Goal: Task Accomplishment & Management: Use online tool/utility

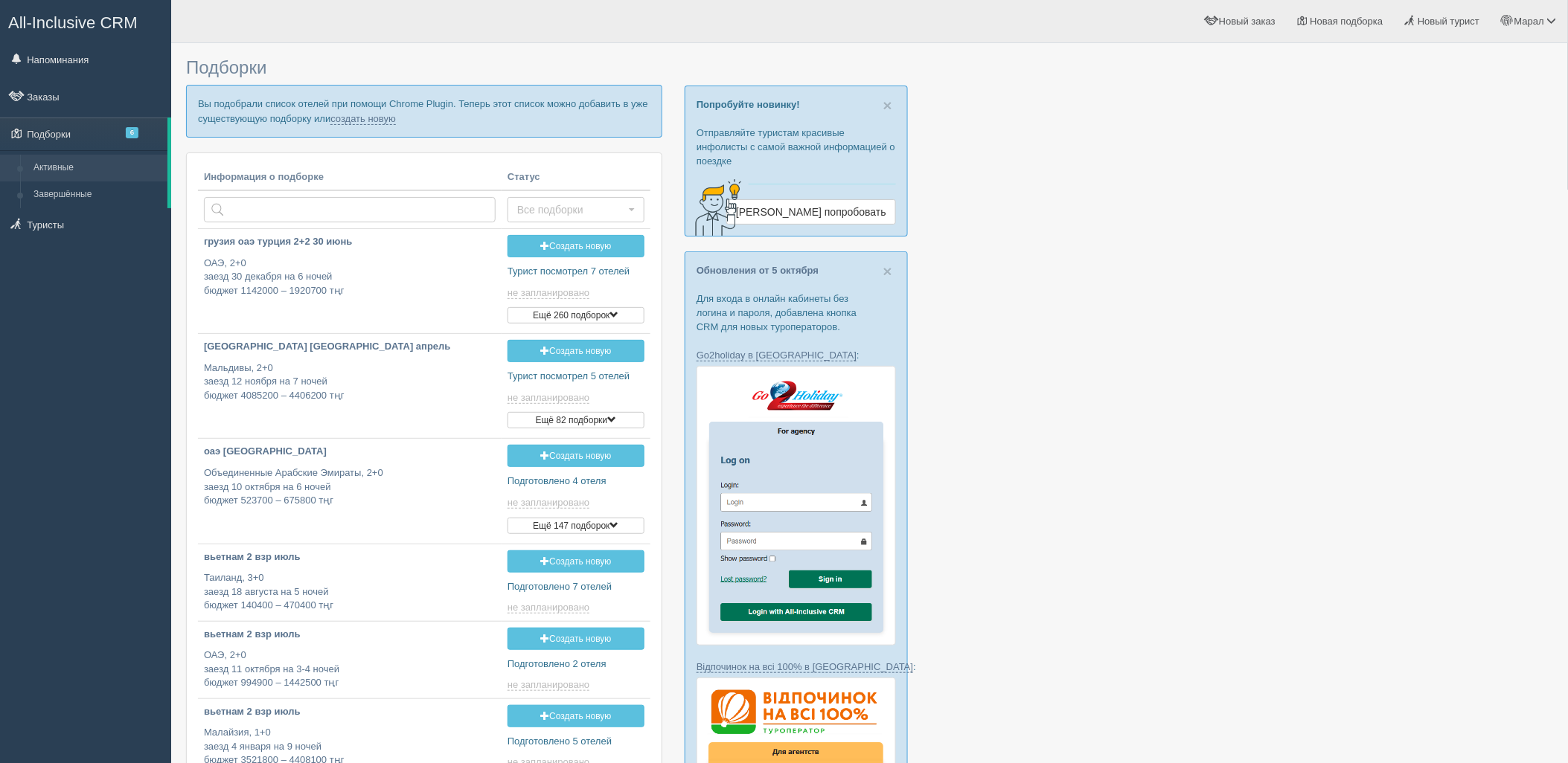
click at [1362, 312] on div at bounding box center [869, 740] width 1367 height 1379
type input "2025-10-10 15:30"
click at [378, 118] on link "создать новую" at bounding box center [363, 119] width 66 height 12
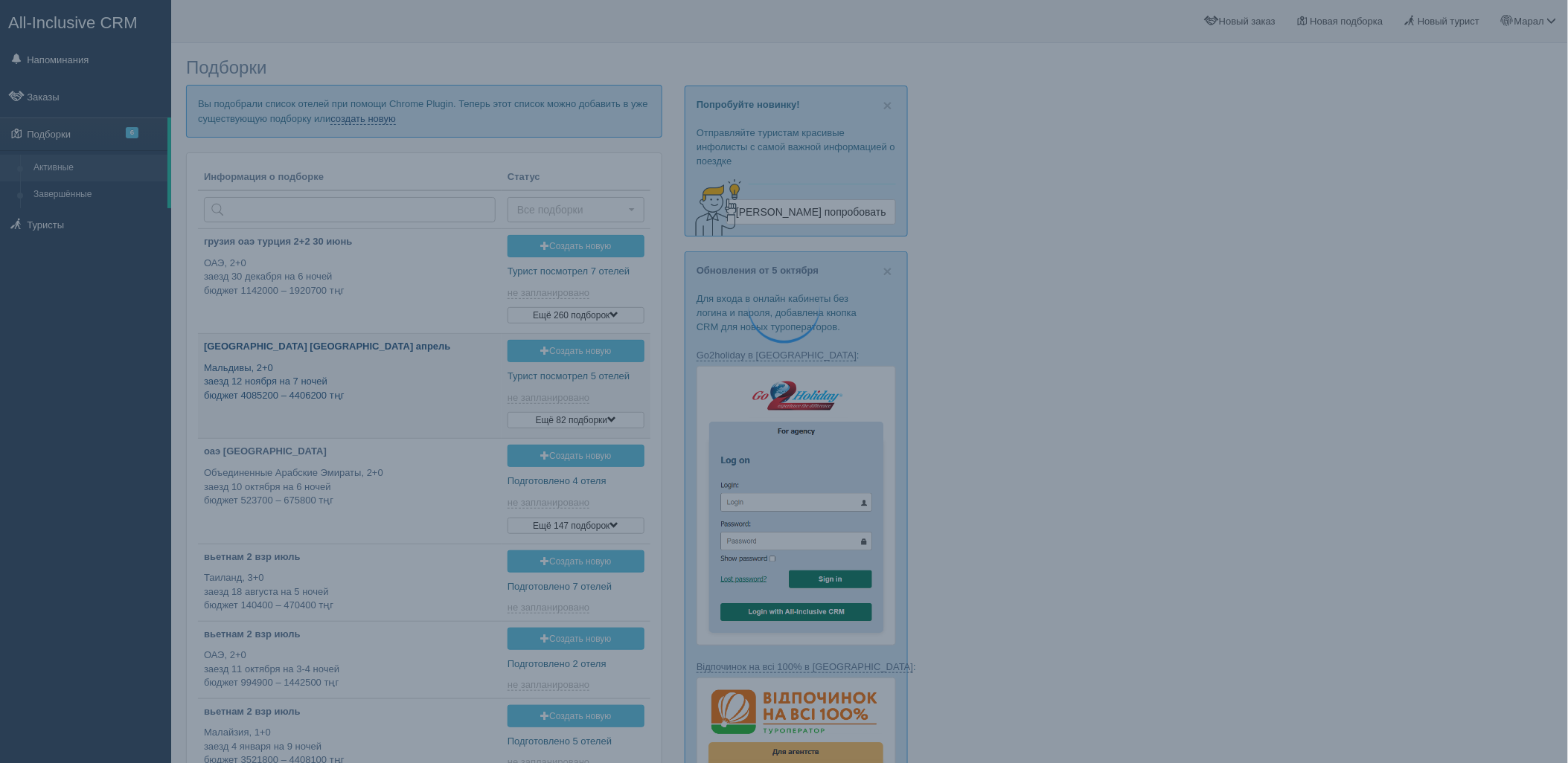
type input "2025-10-10 14:00"
type input "2025-10-10 19:15"
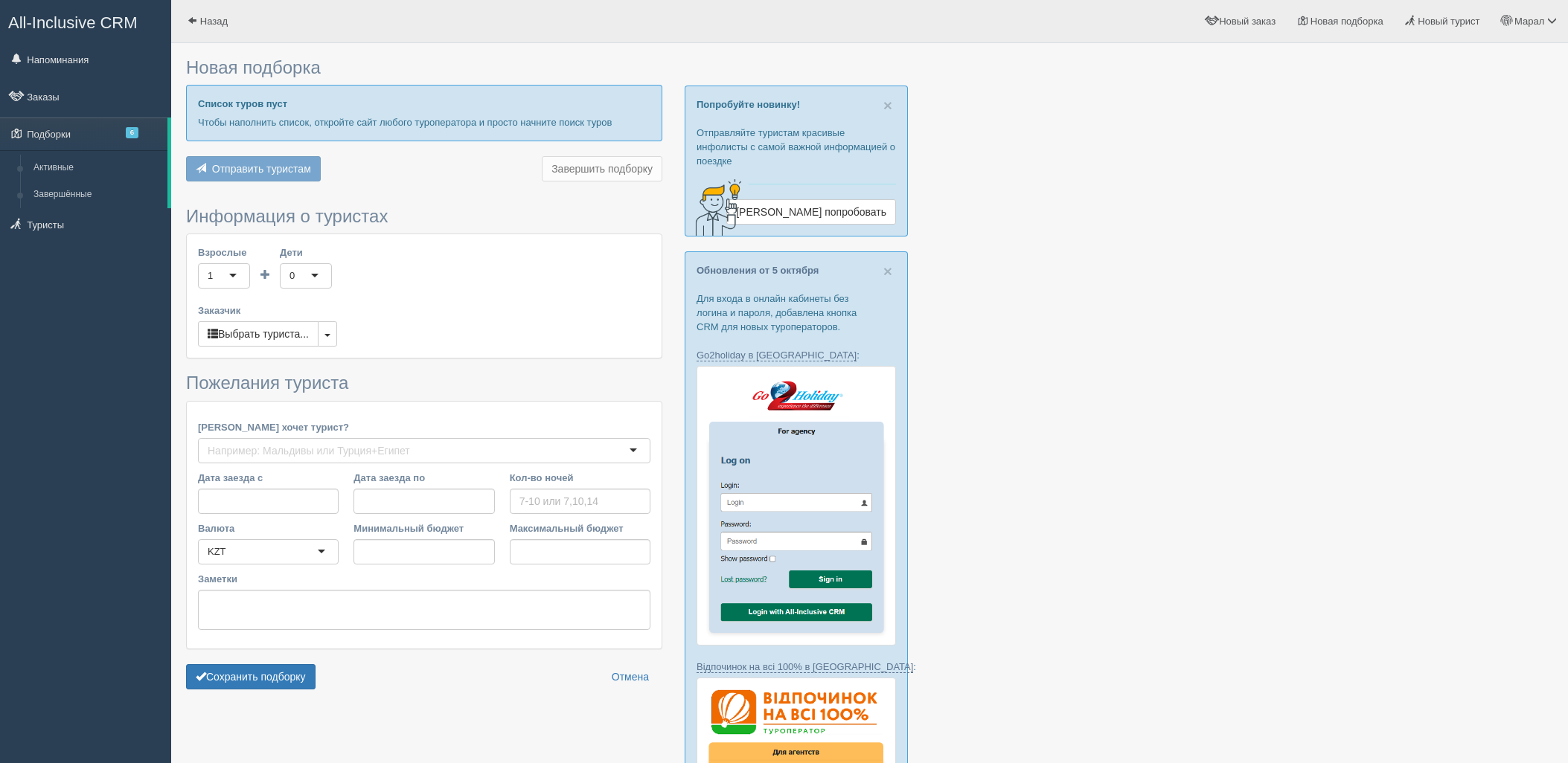
type input "6"
type input "1639200"
type input "1749500"
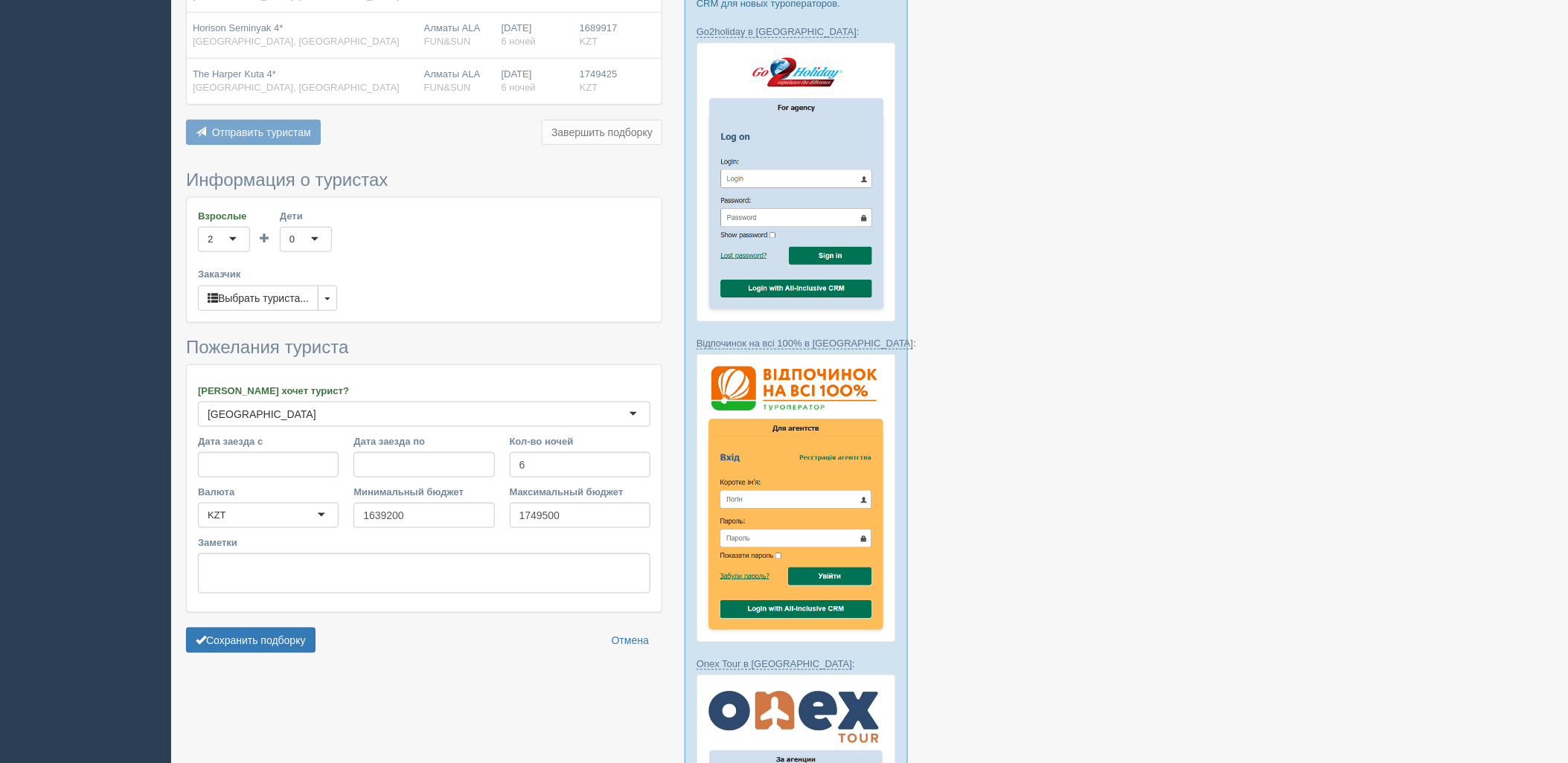
scroll to position [578, 0]
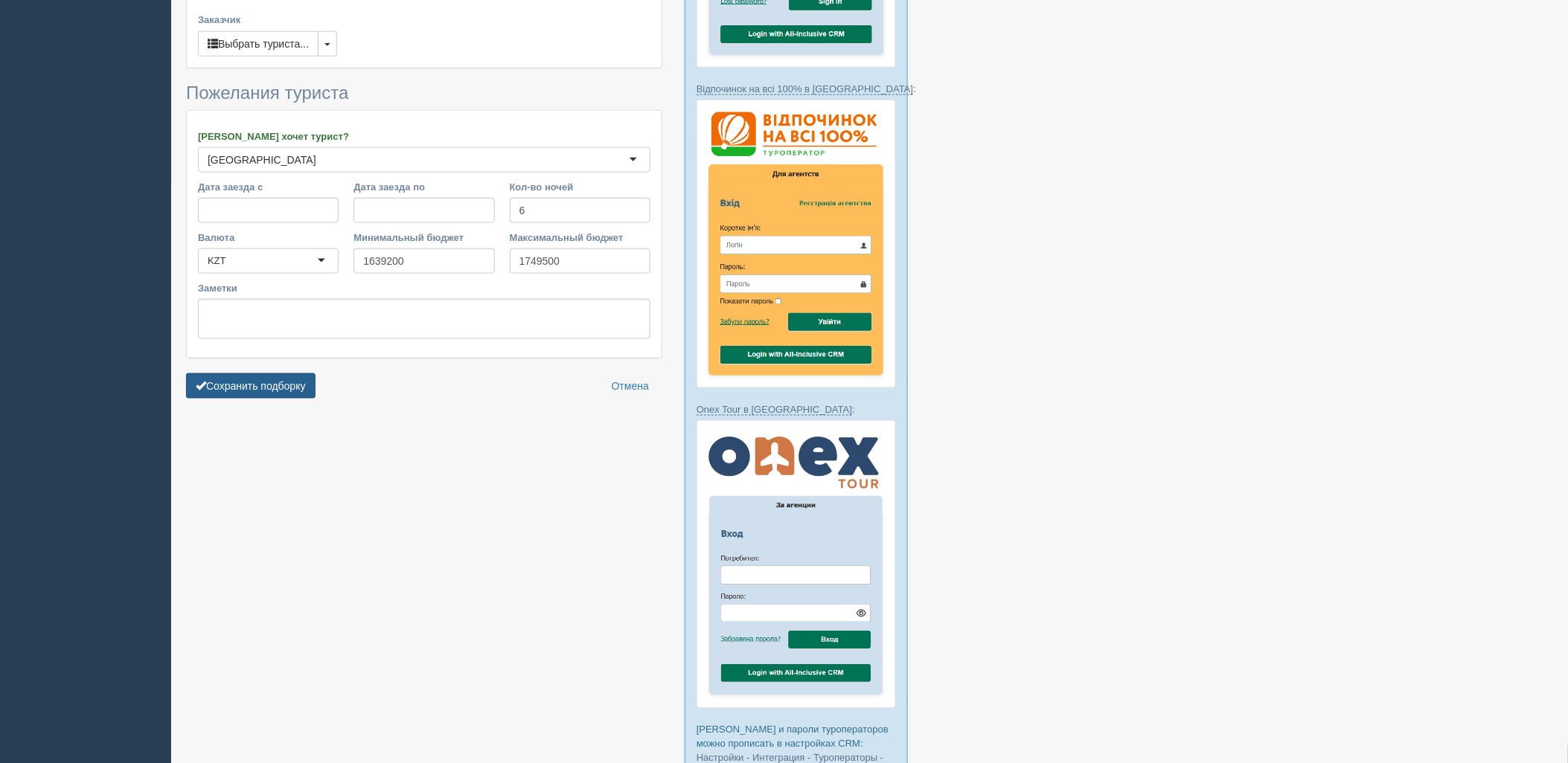
drag, startPoint x: 285, startPoint y: 351, endPoint x: 284, endPoint y: 361, distance: 10.0
click at [285, 351] on form "Информация о туристах Взрослые 2 2 1 2 3 4 5 6 7 8 9 10 11 12 13 14 15 16 17 18…" at bounding box center [424, 161] width 476 height 490
click at [284, 375] on button "Сохранить подборку" at bounding box center [251, 386] width 130 height 25
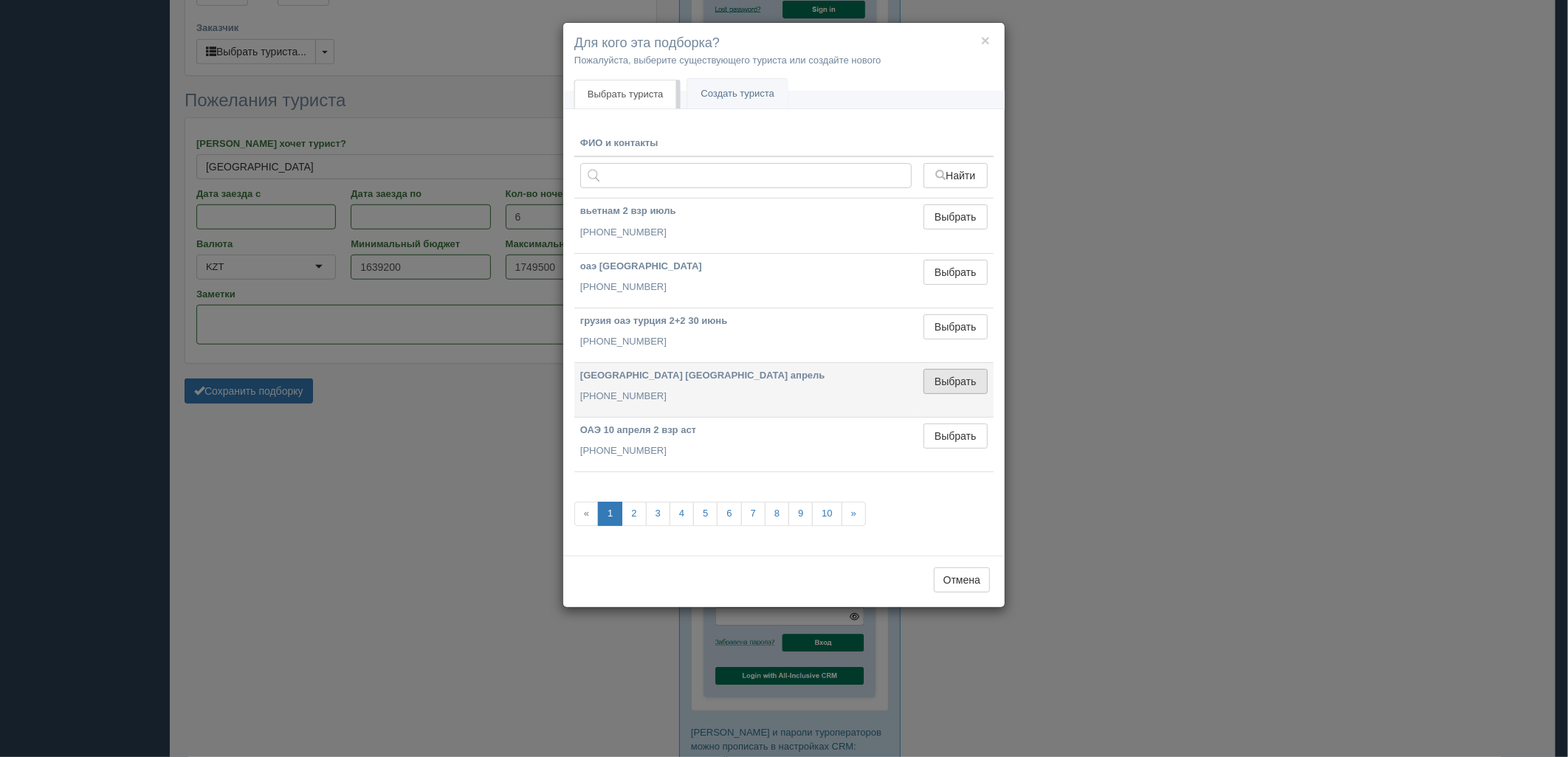
click at [977, 388] on button "Выбрать" at bounding box center [956, 382] width 64 height 25
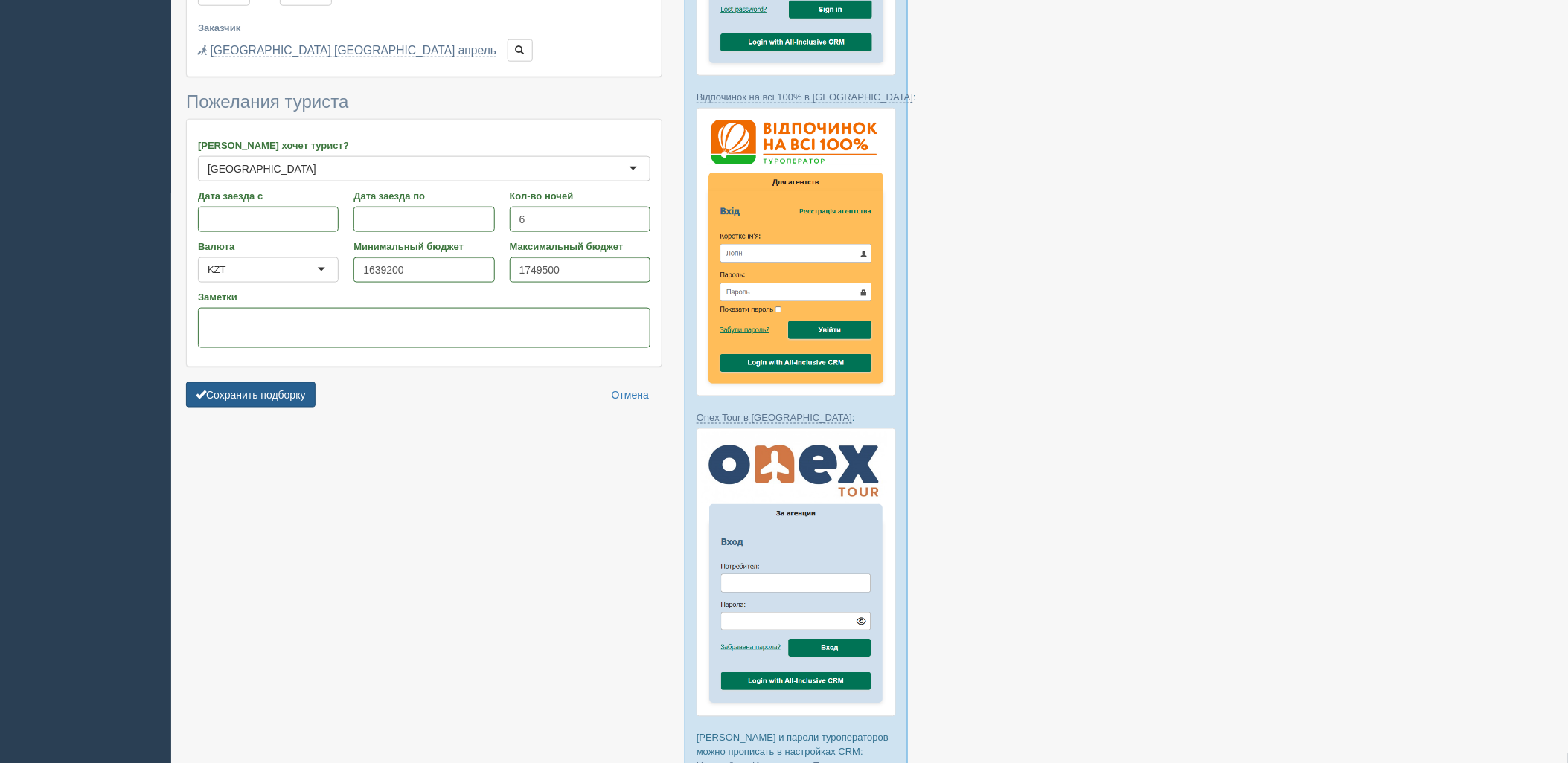
click at [244, 384] on button "Сохранить подборку" at bounding box center [251, 395] width 130 height 25
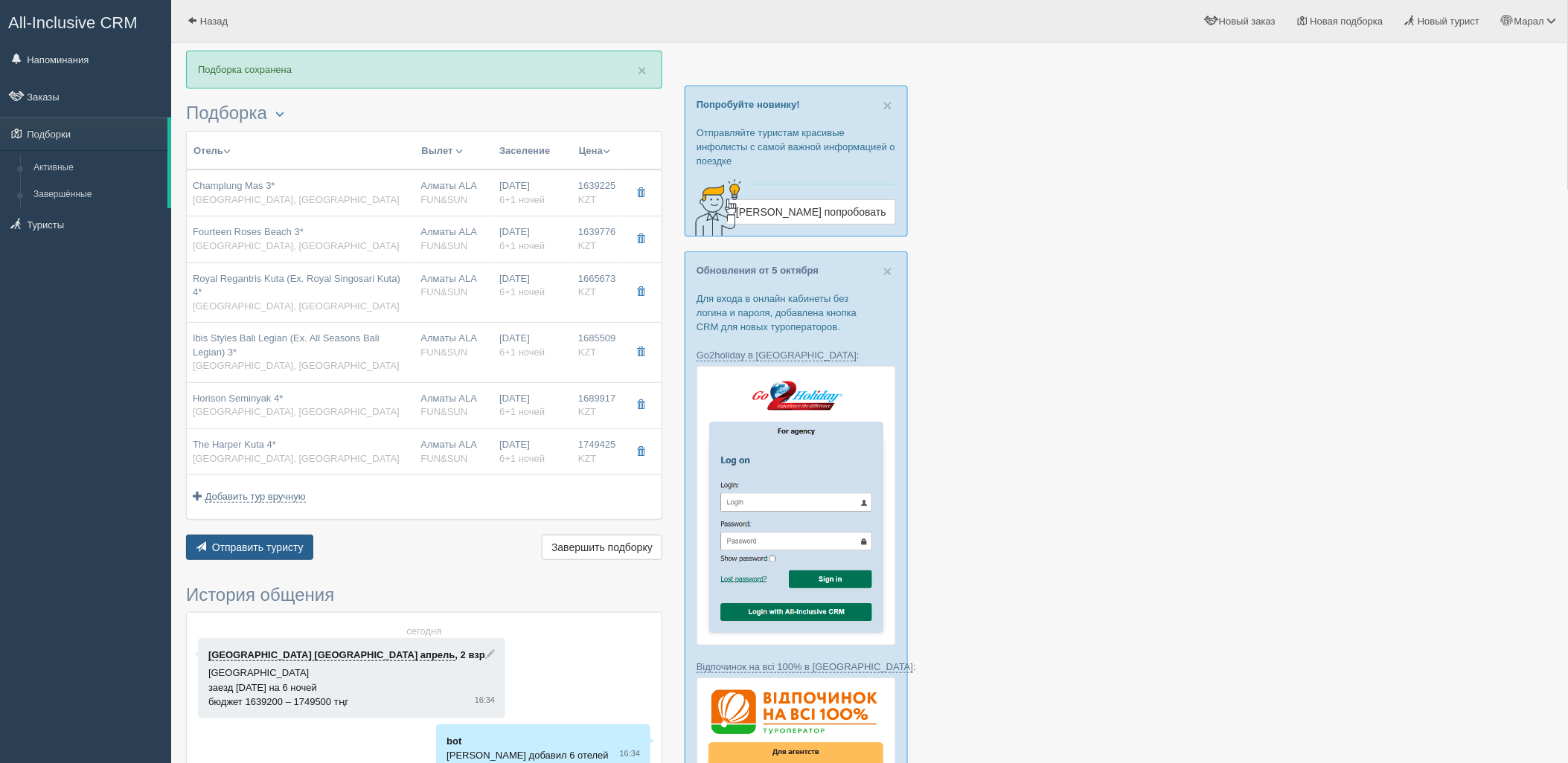
click at [232, 542] on span "Отправить туристу" at bounding box center [257, 547] width 92 height 12
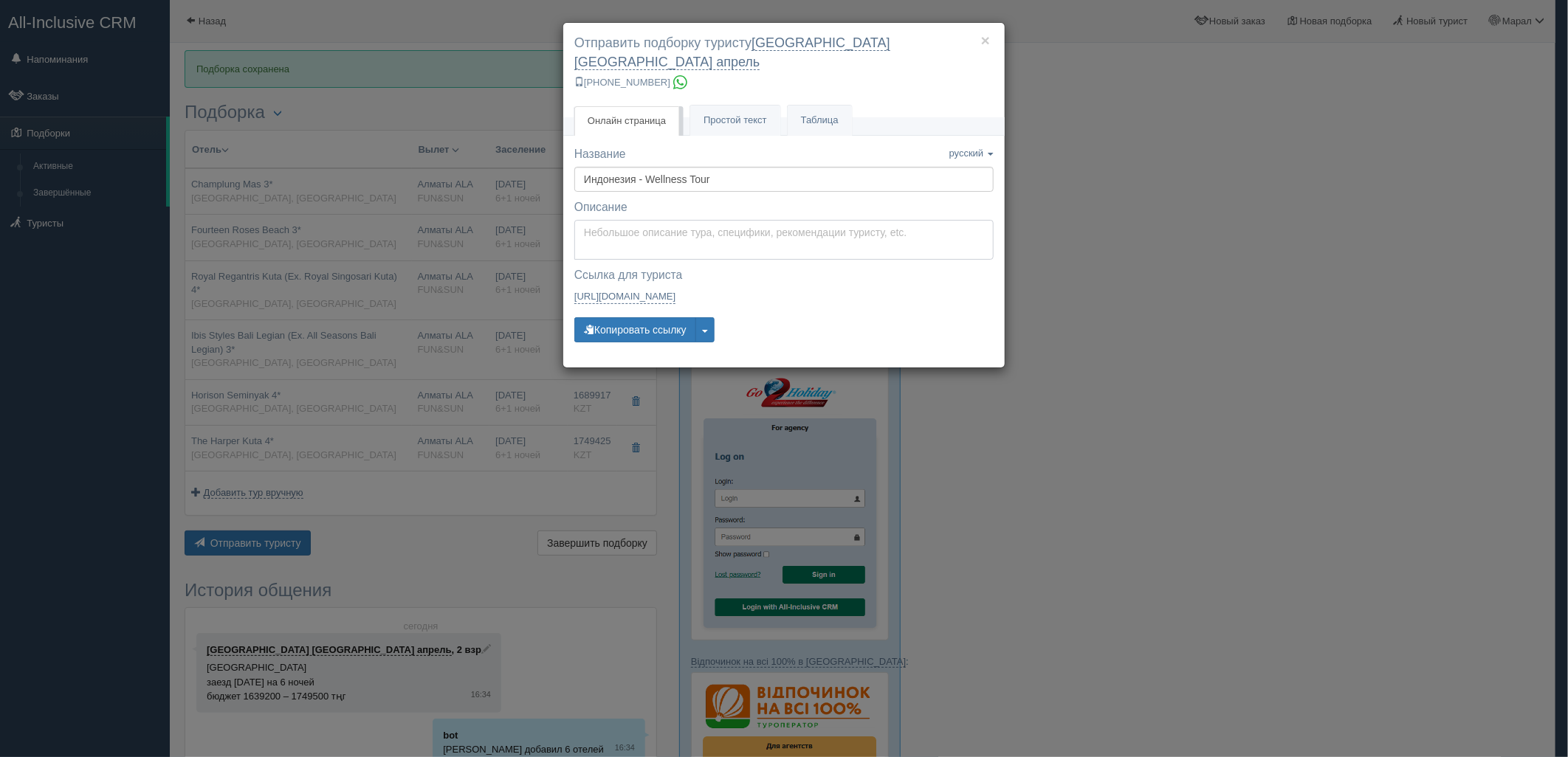
type textarea "Здравствуйте! Ниже представлены варианты туров для Вас. Для просмотра описания …"
click at [685, 227] on textarea "Здравствуйте! Ниже представлены варианты туров для Вас. Для просмотра описания …" at bounding box center [784, 240] width 419 height 40
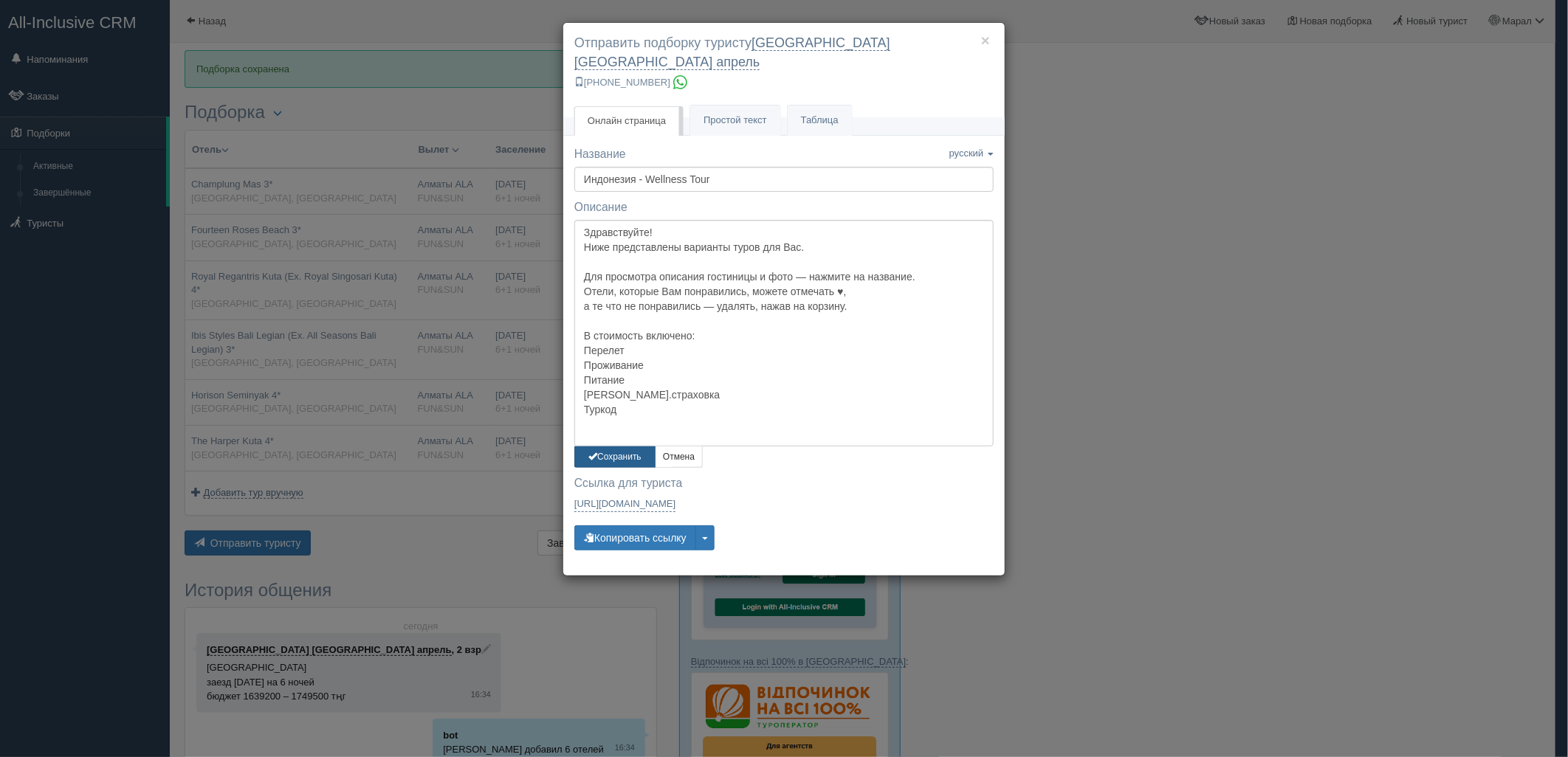
click at [625, 447] on button "Сохранить" at bounding box center [615, 457] width 81 height 21
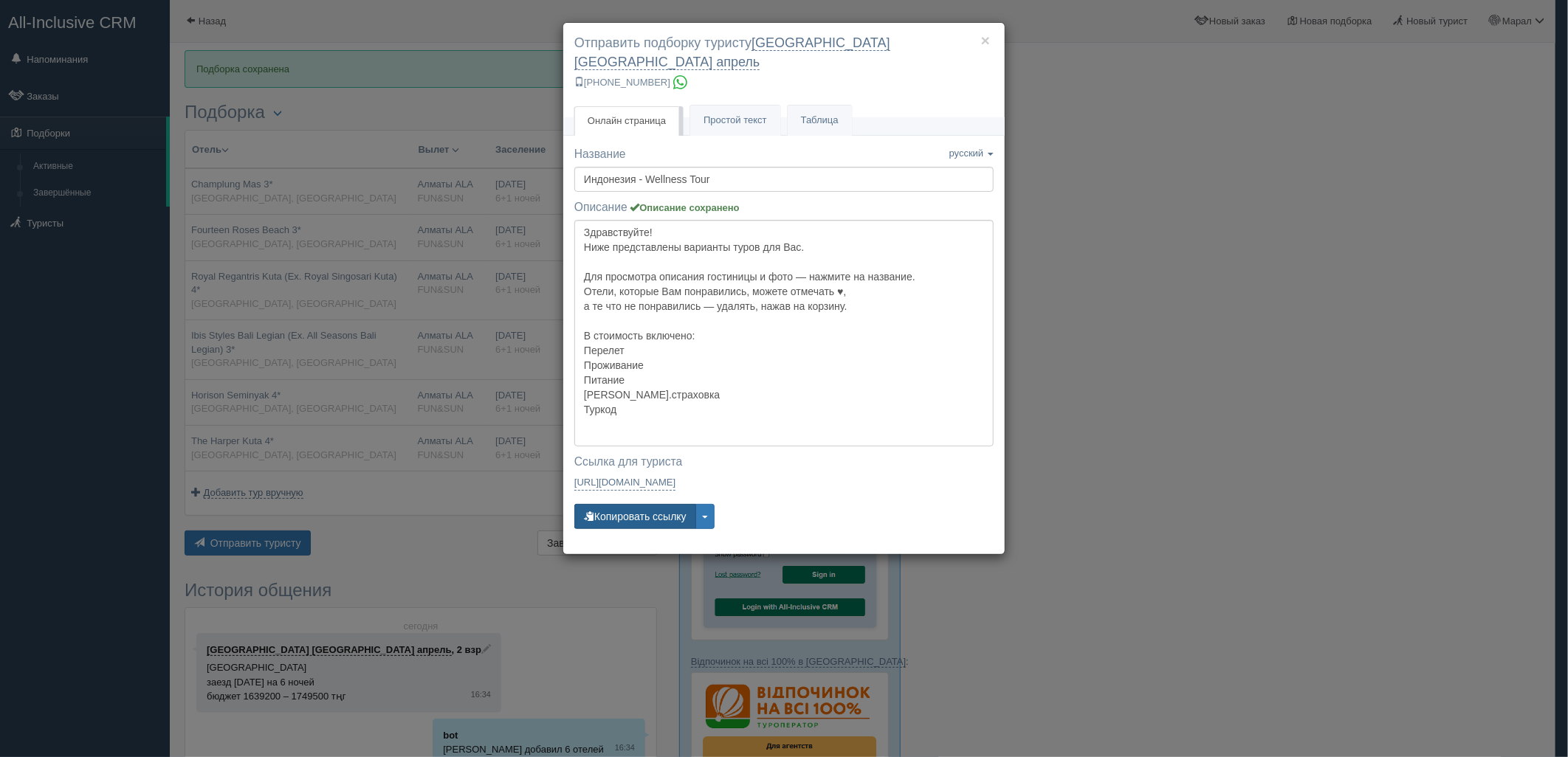
click at [624, 504] on button "Копировать ссылку" at bounding box center [635, 516] width 122 height 25
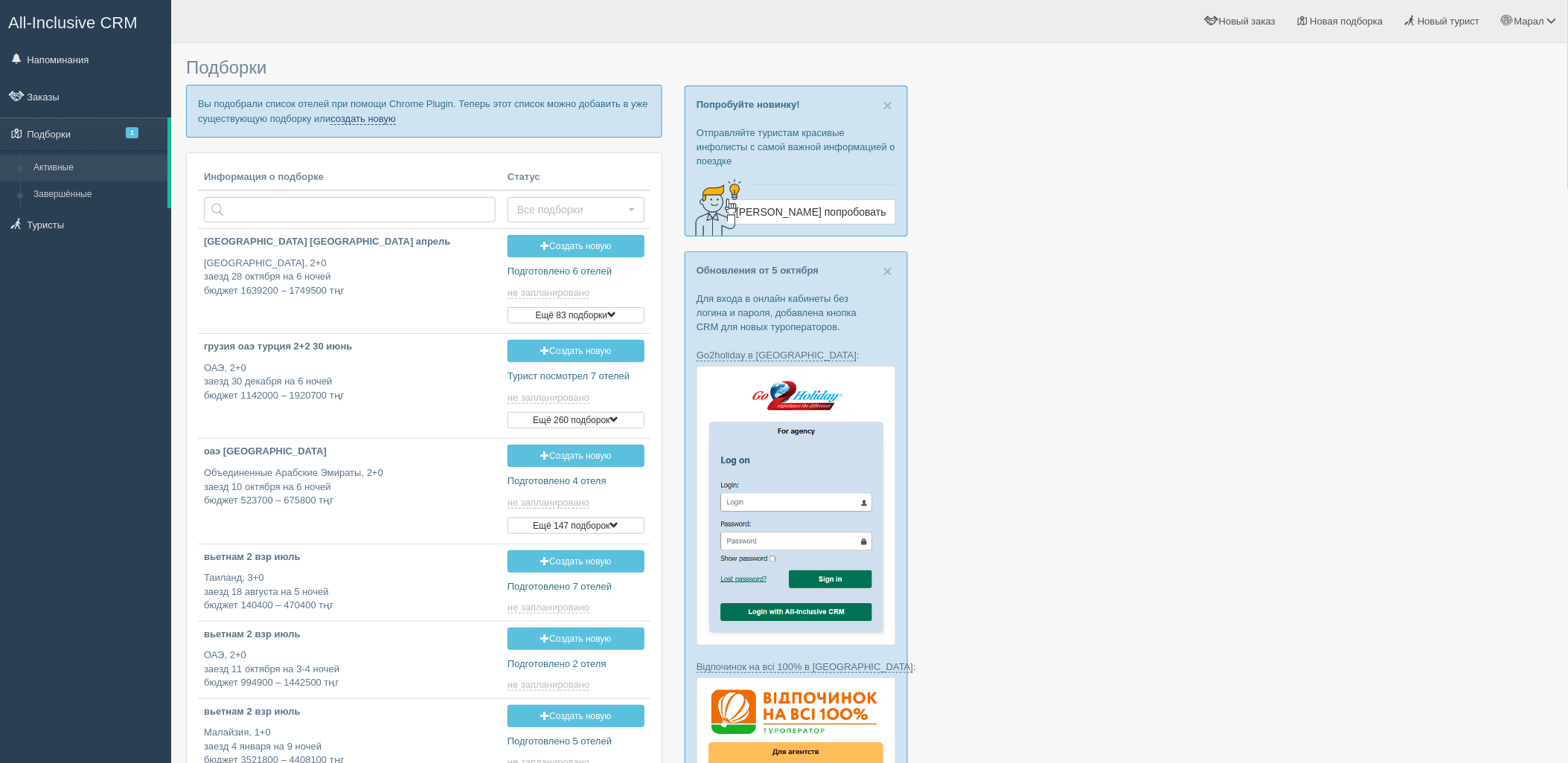
click at [355, 120] on link "создать новую" at bounding box center [363, 119] width 66 height 12
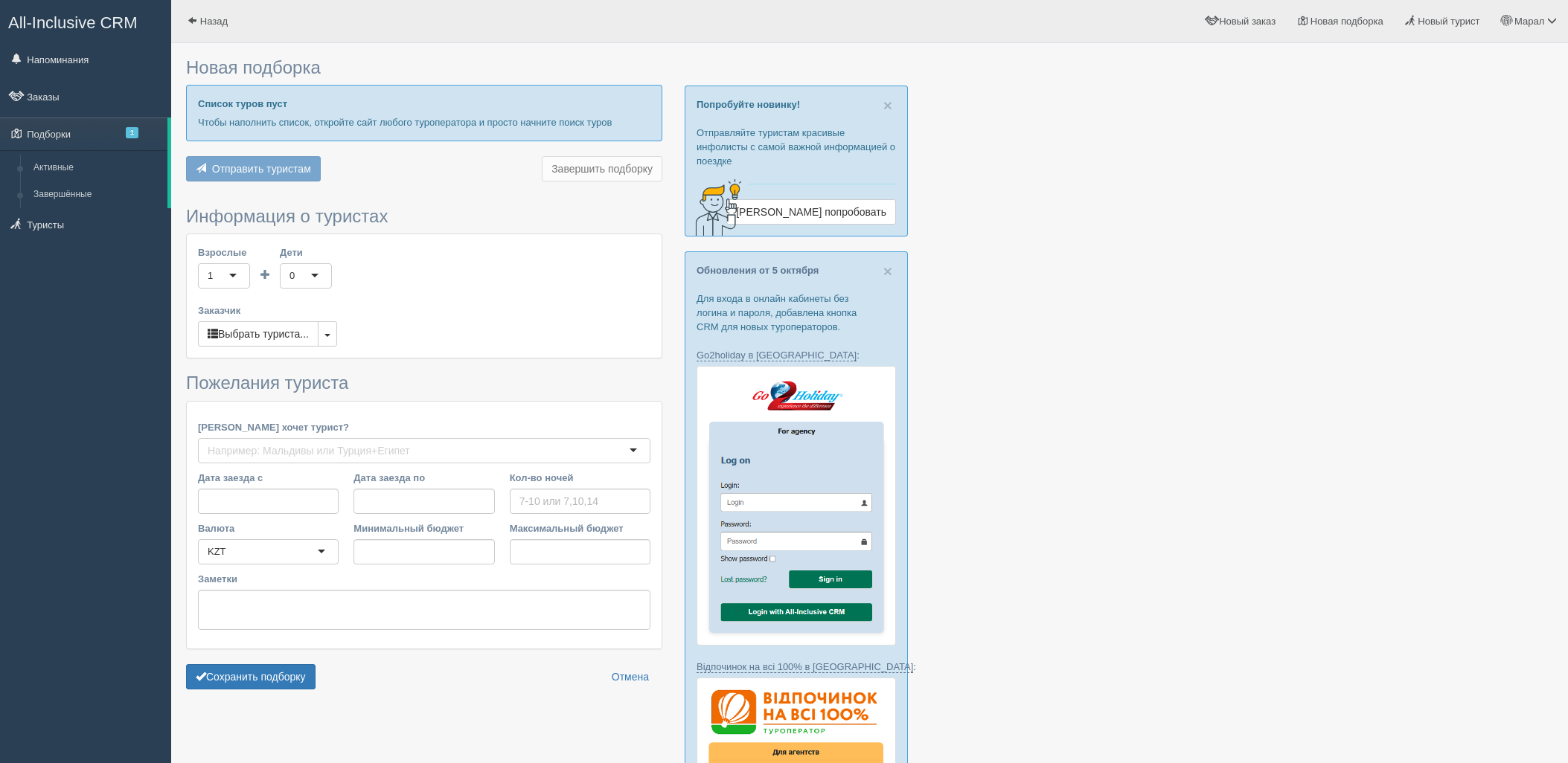
type input "9"
type input "995700"
type input "995800"
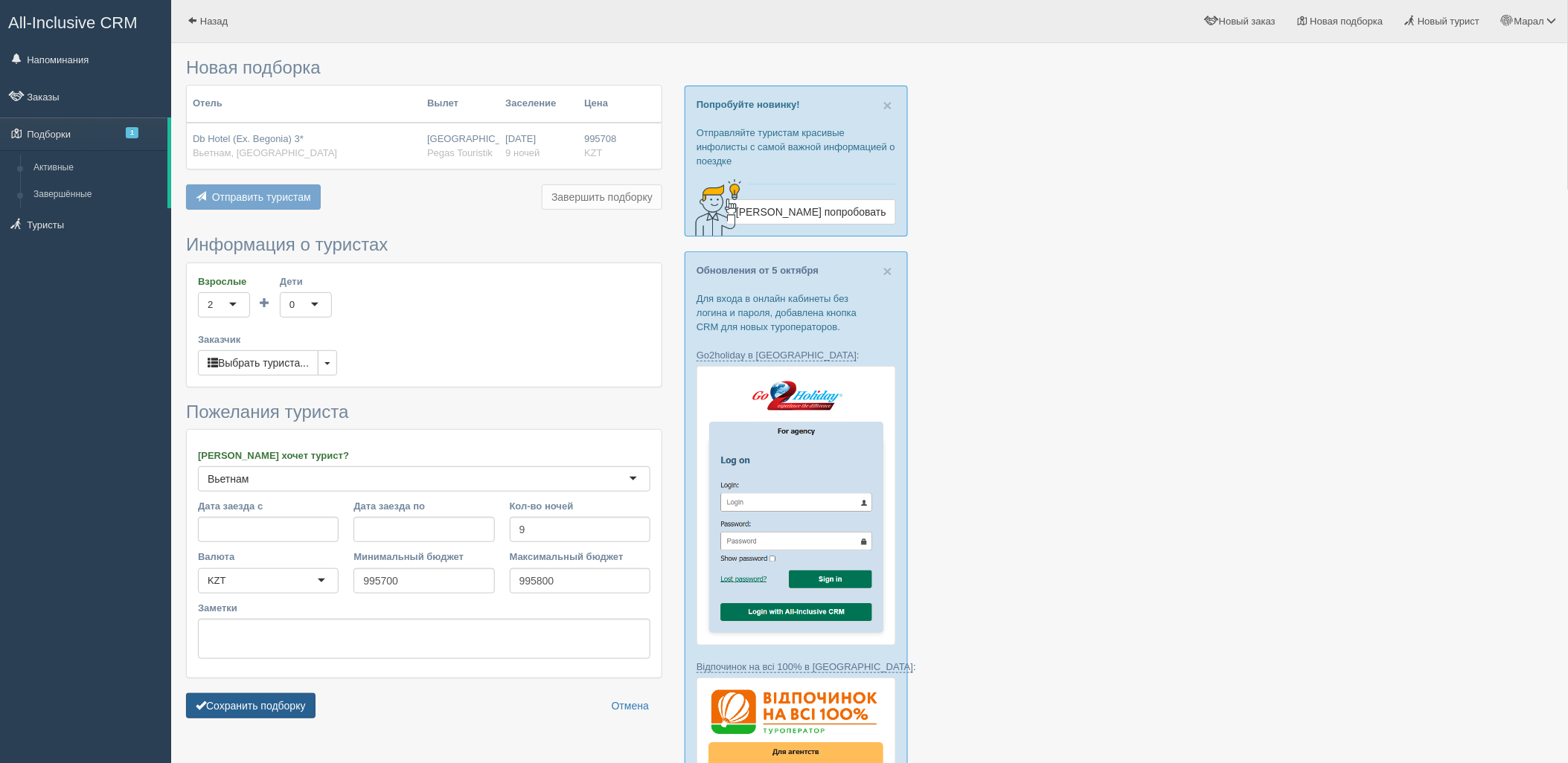
click at [271, 702] on button "Сохранить подборку" at bounding box center [251, 706] width 130 height 25
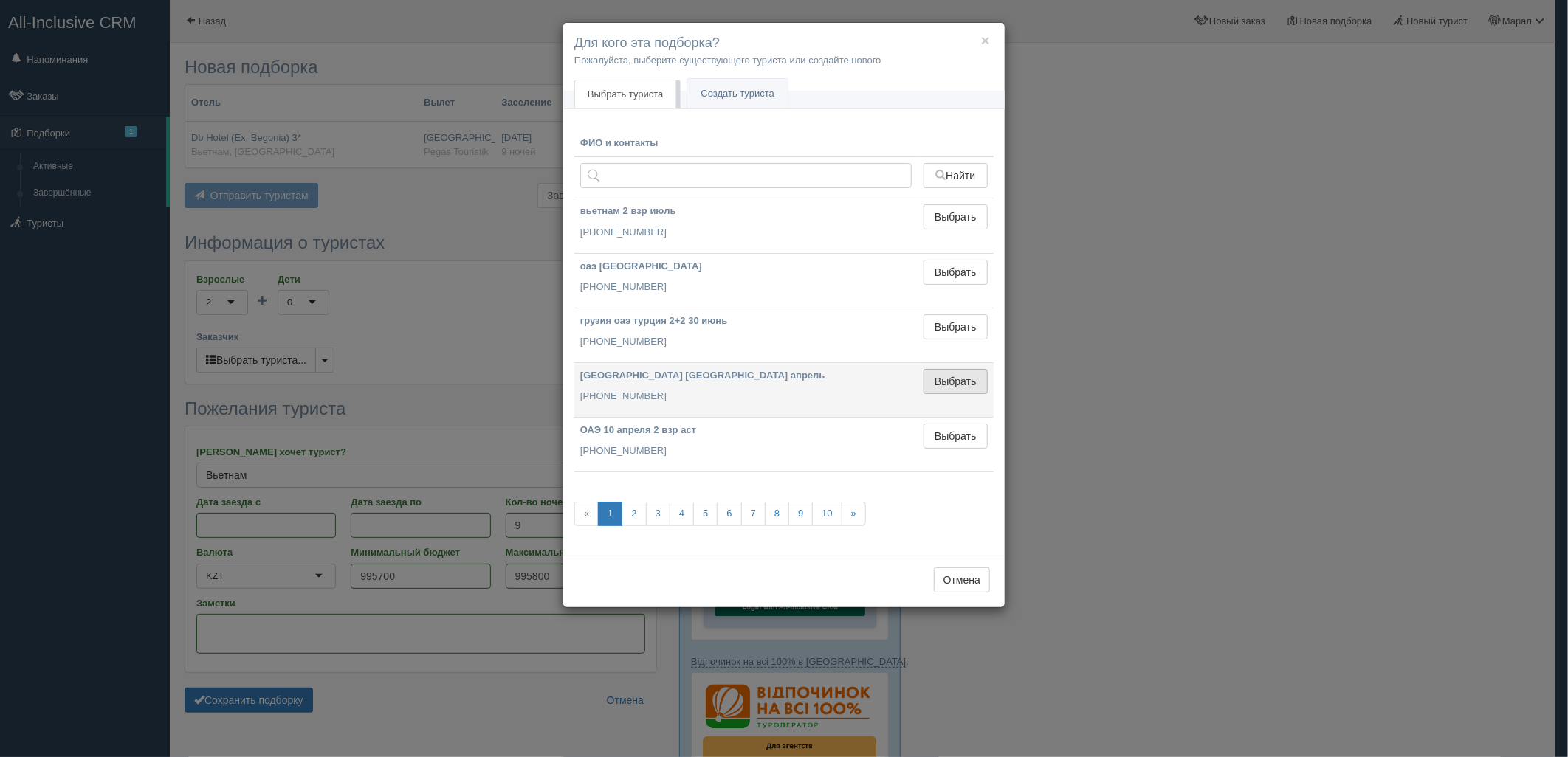
click at [950, 373] on button "Выбрать" at bounding box center [956, 382] width 64 height 25
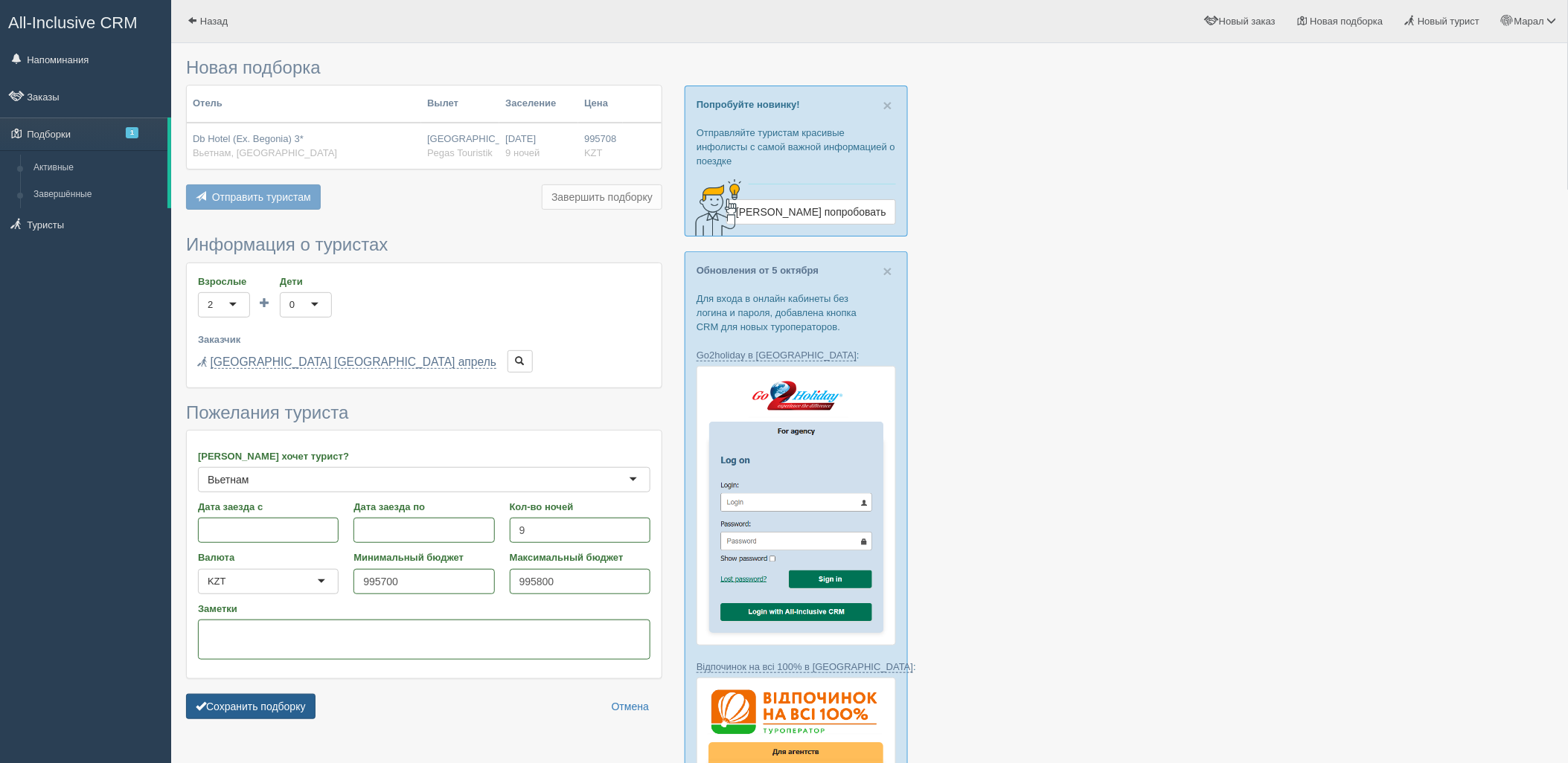
click at [278, 711] on button "Сохранить подборку" at bounding box center [251, 707] width 130 height 25
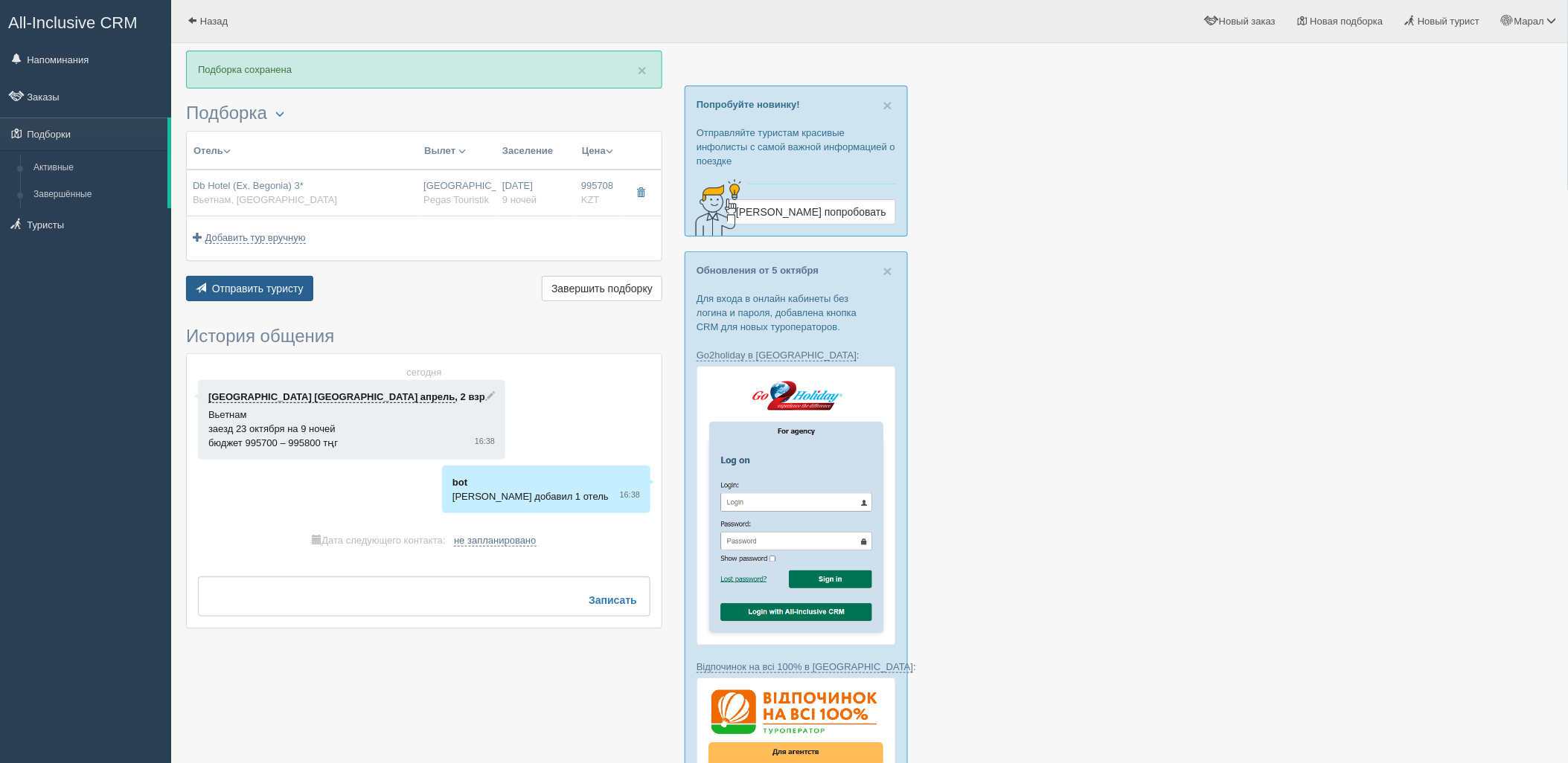
click at [253, 299] on button "Отправить туристу Отправить" at bounding box center [249, 288] width 127 height 25
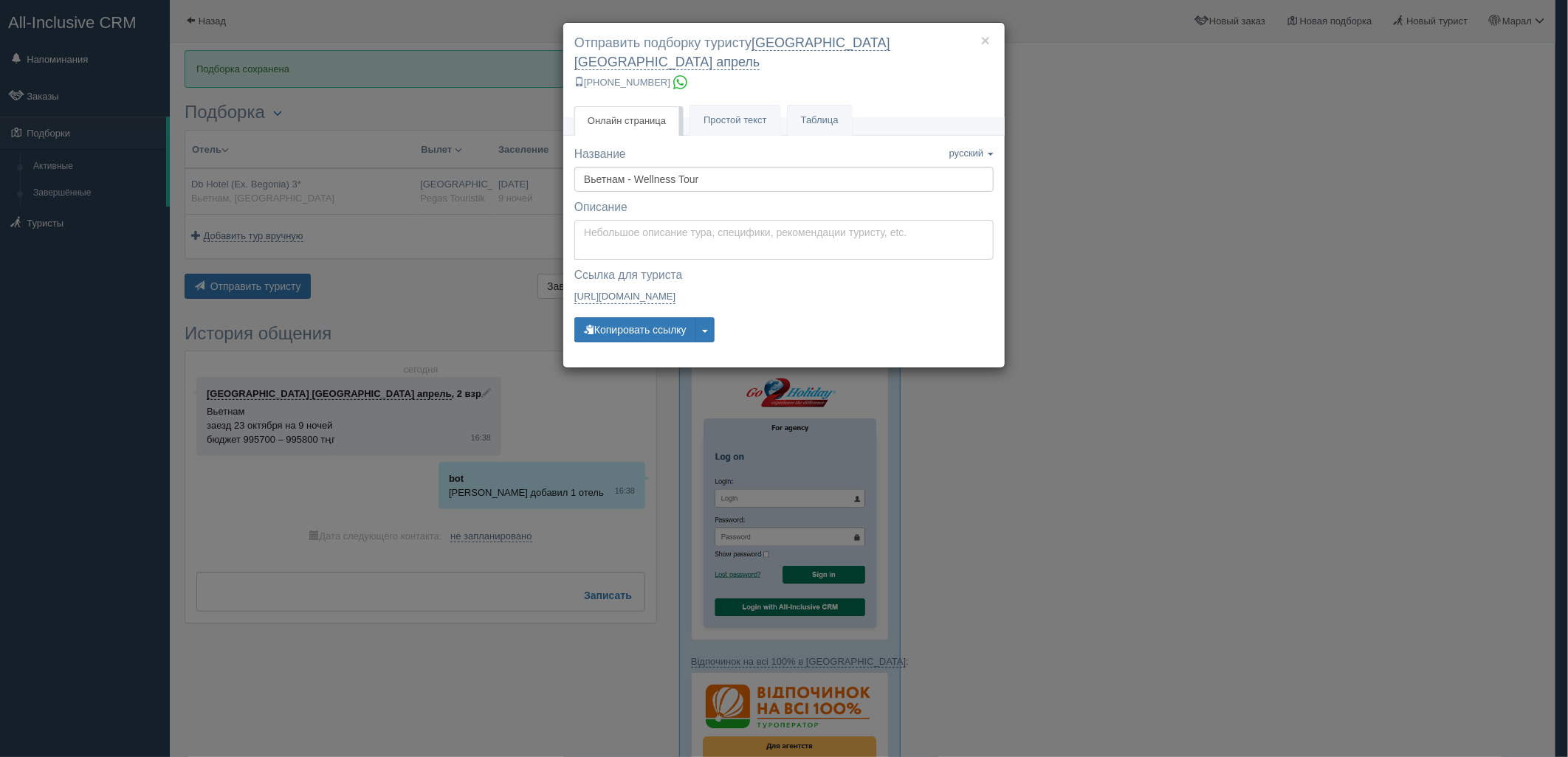
type textarea "Здравствуйте! Ниже представлены варианты туров для Вас. Для просмотра описания …"
click at [676, 220] on textarea "Здравствуйте! Ниже представлены варианты туров для Вас. Для просмотра описания …" at bounding box center [784, 240] width 419 height 40
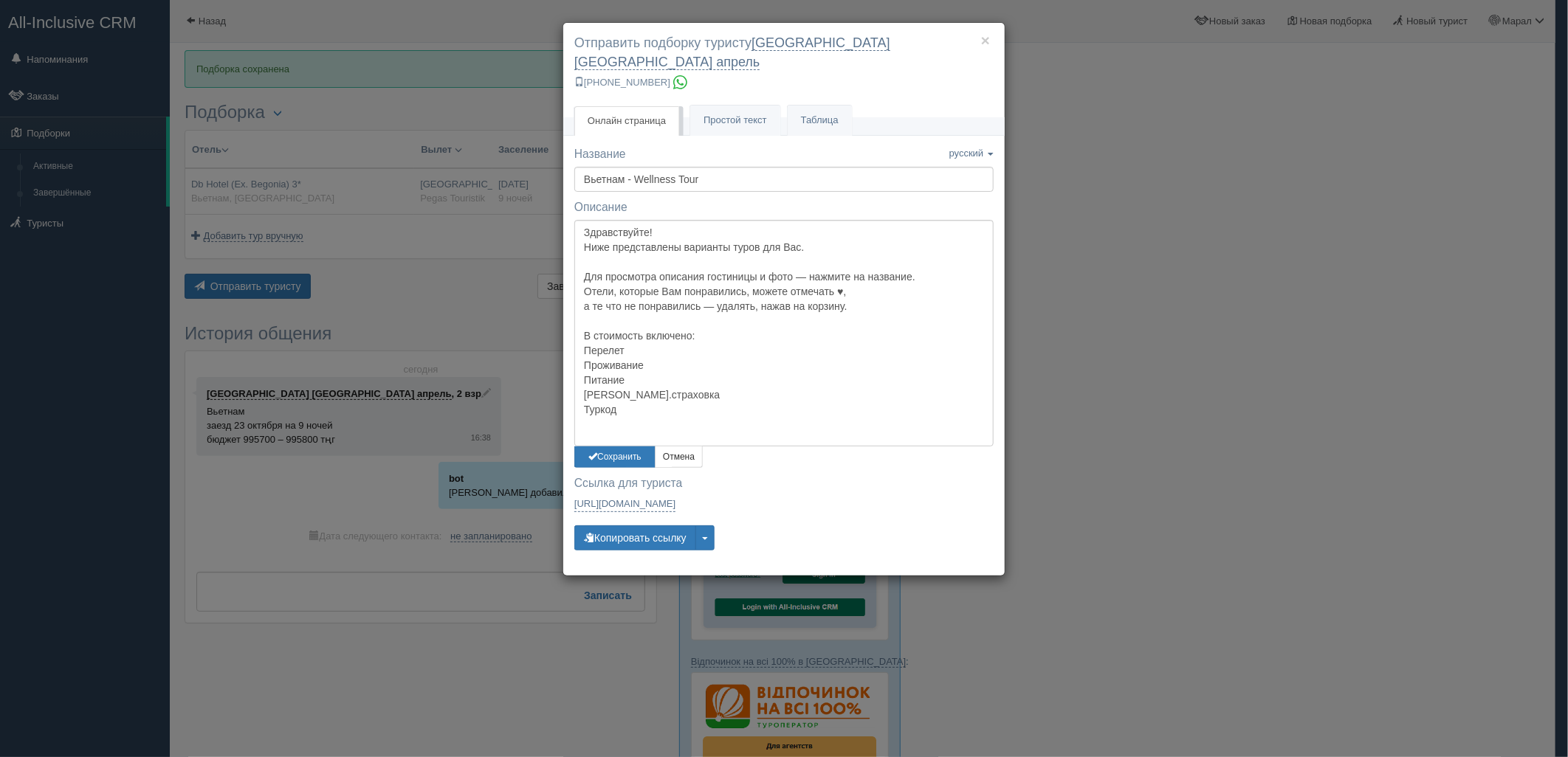
drag, startPoint x: 1154, startPoint y: 334, endPoint x: 1049, endPoint y: 335, distance: 105.0
click at [1142, 334] on div "× Отправить подборку туристу [GEOGRAPHIC_DATA] [GEOGRAPHIC_DATA] апрель [PHONE_…" at bounding box center [784, 378] width 1568 height 757
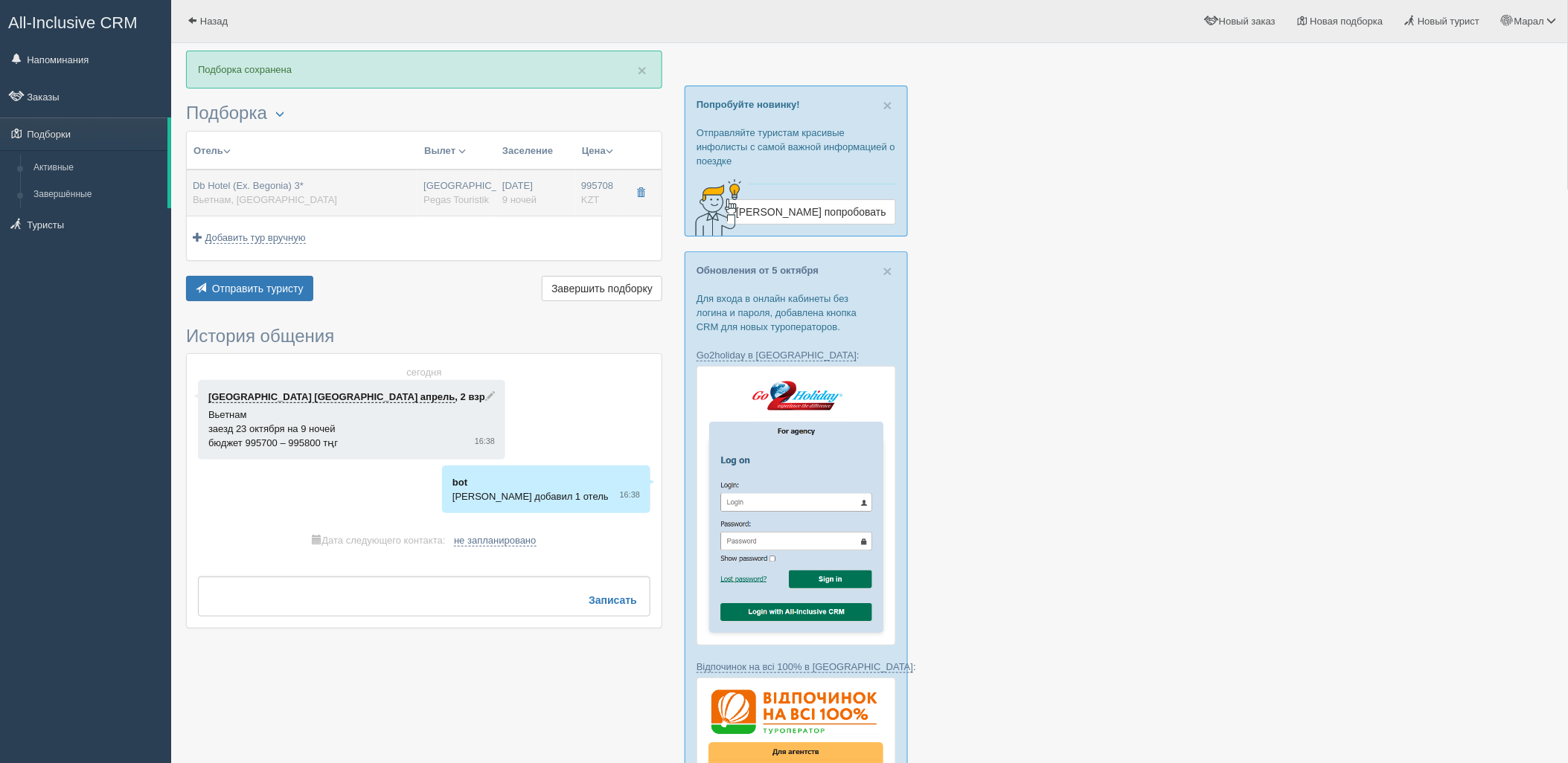
click at [440, 197] on span "Pegas Touristik" at bounding box center [456, 200] width 66 height 11
type input "Db Hotel (Ex. Begonia) 3*"
type input "[URL][DOMAIN_NAME]"
type input "Вьетнам"
type input "Нячанг"
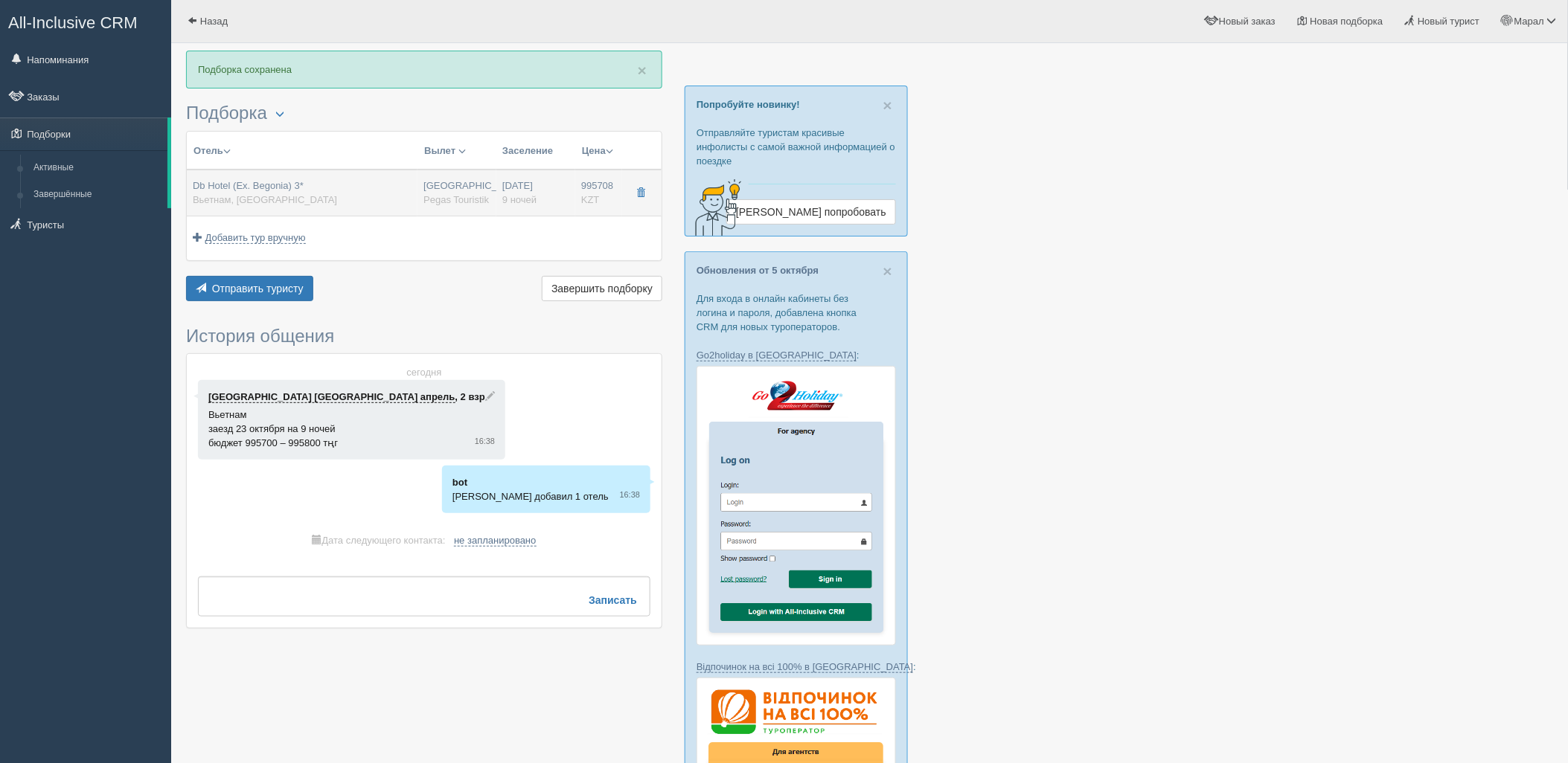
type input "995708.00"
type input "[GEOGRAPHIC_DATA]"
type input "9"
type input "deluxe city view balcony"
type input "BB - Только завтрак"
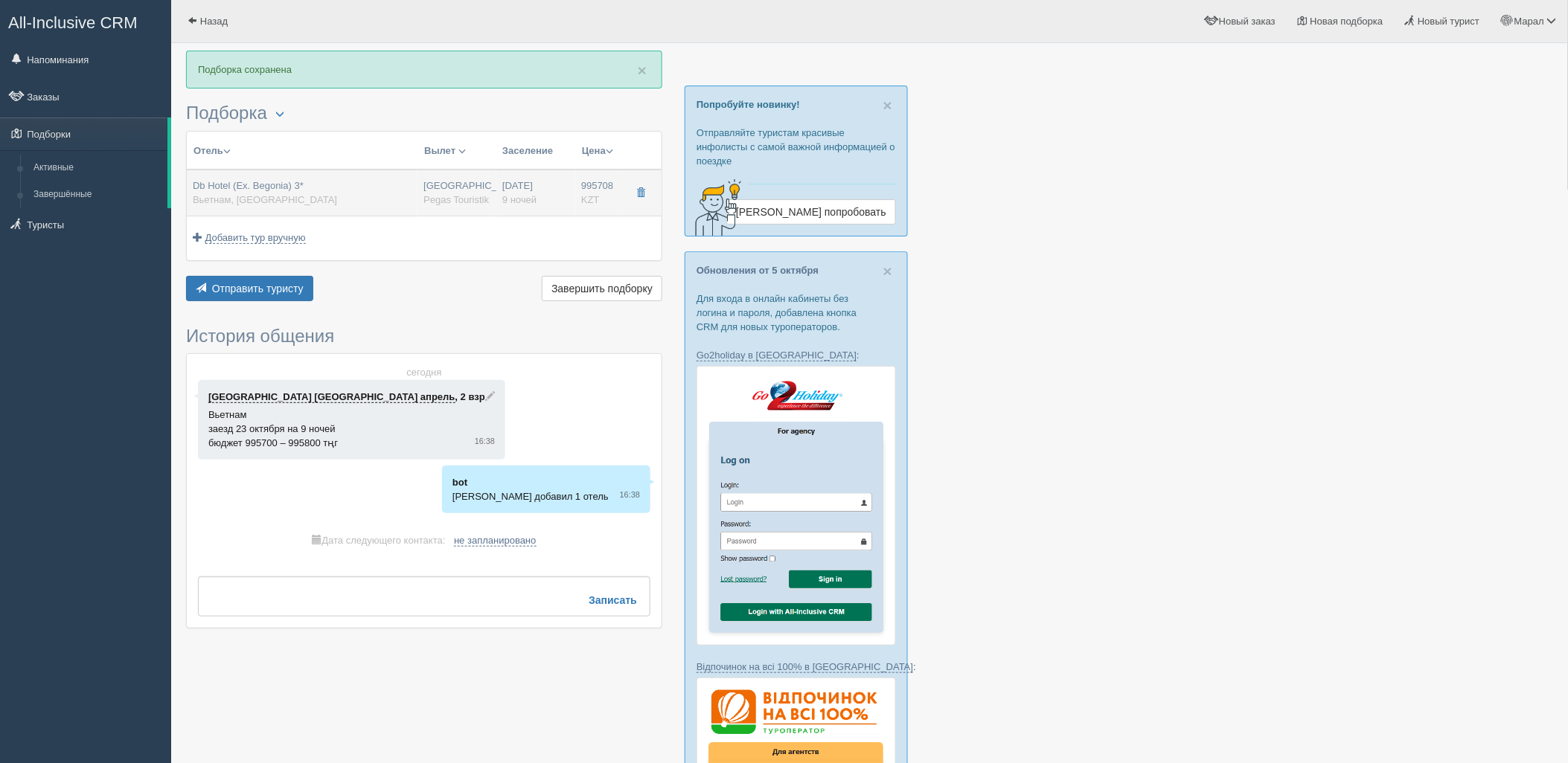
type input "Pegas Touristik"
type input "[URL][DOMAIN_NAME]"
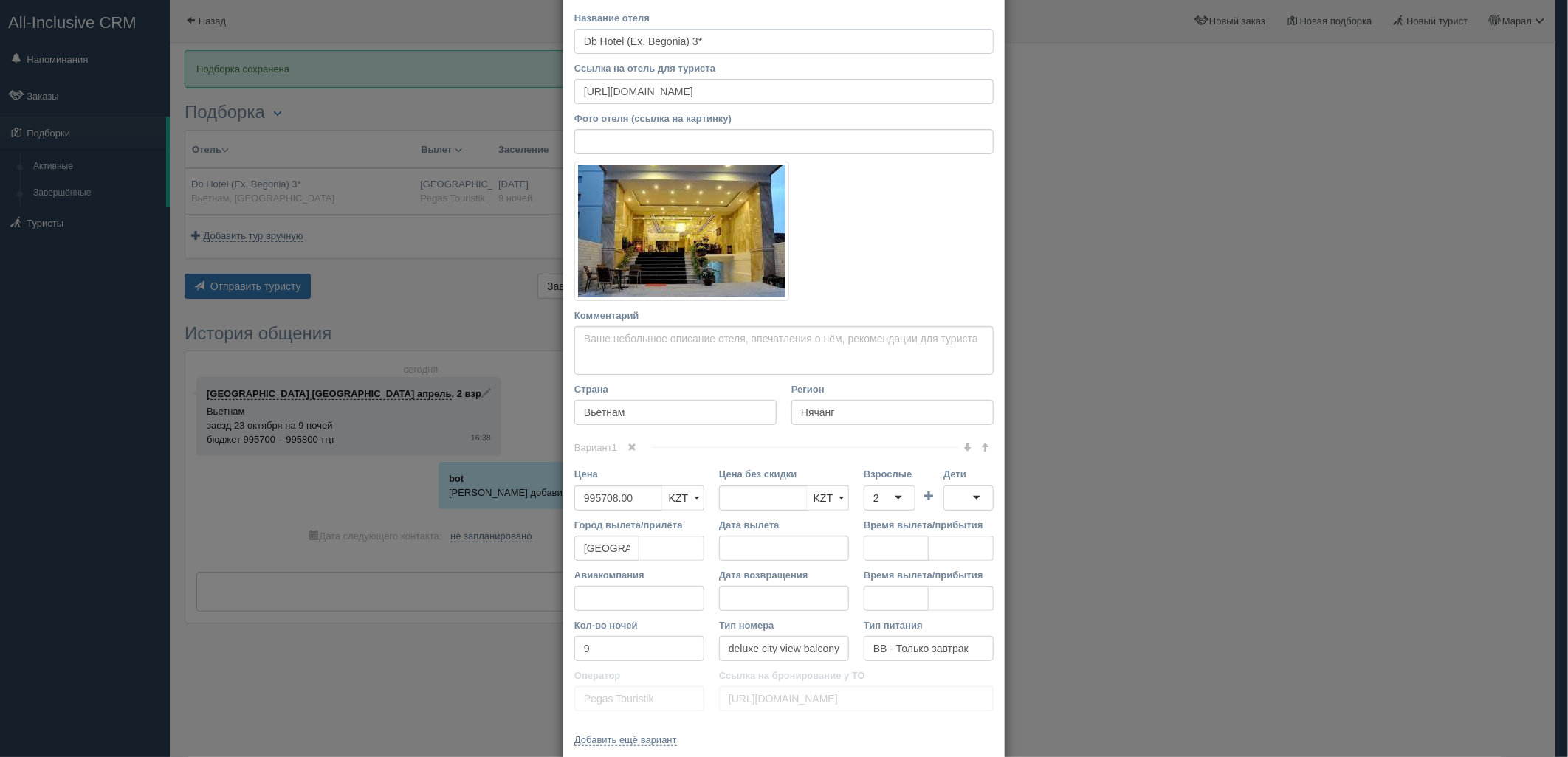
scroll to position [141, 0]
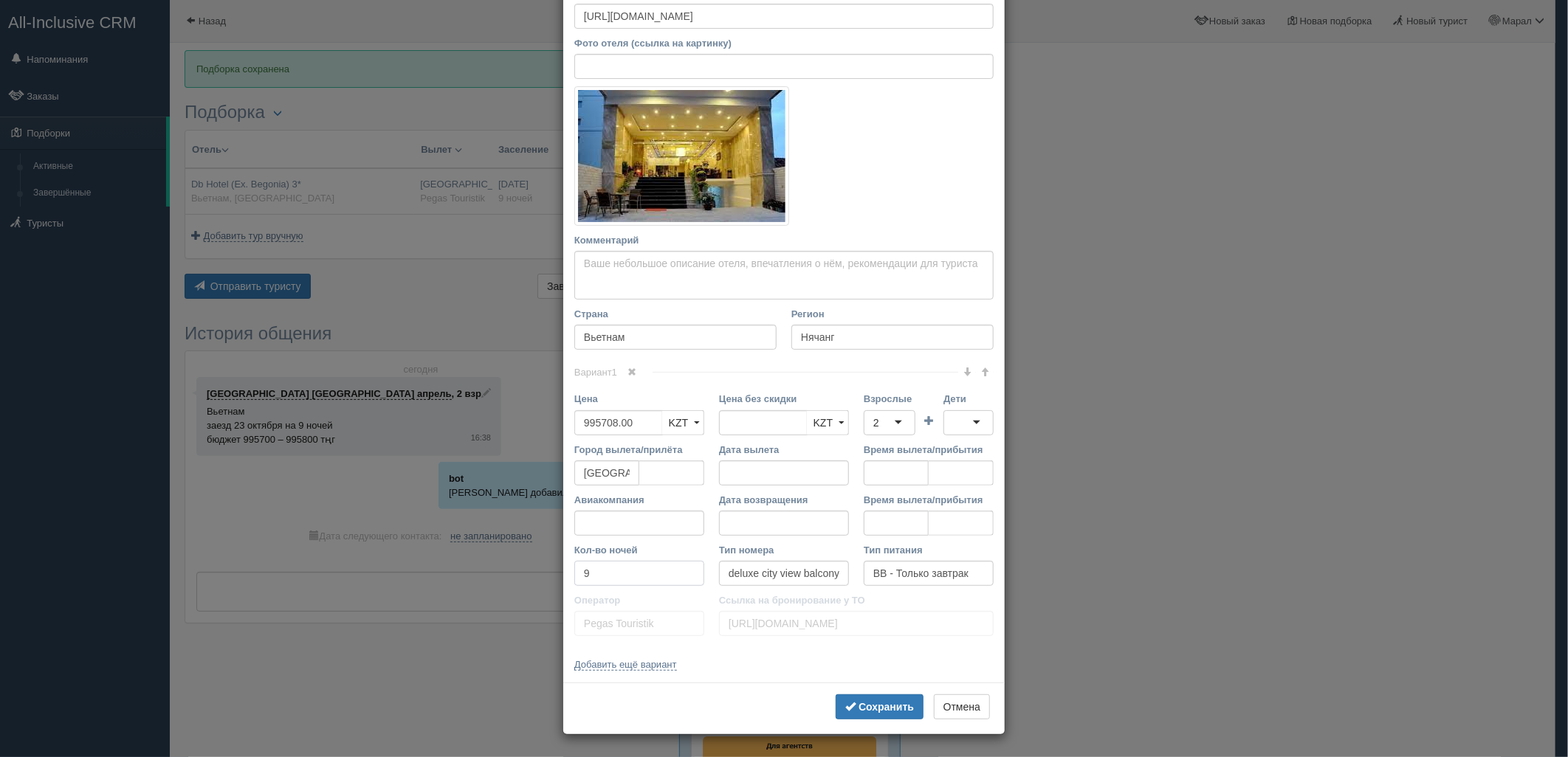
drag, startPoint x: 571, startPoint y: 580, endPoint x: 529, endPoint y: 567, distance: 44.0
click at [530, 569] on div "× Редактировать тур Название отеля [GEOGRAPHIC_DATA] (Ex. Begonia) 3* Ссылка на…" at bounding box center [784, 378] width 1568 height 757
type input "9+1"
drag, startPoint x: 847, startPoint y: 505, endPoint x: 815, endPoint y: 514, distance: 33.2
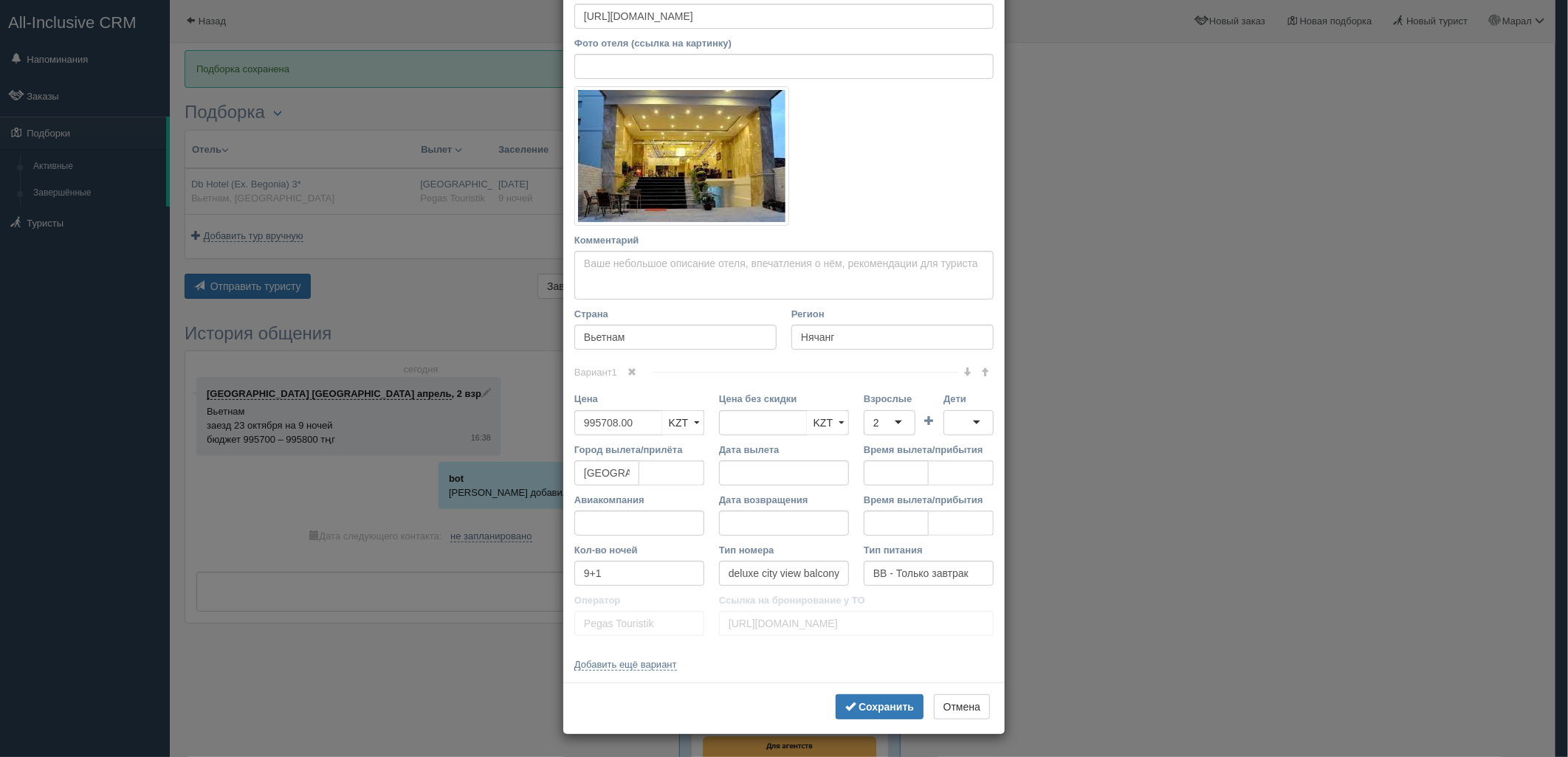
click at [835, 509] on div "Дата возвращения" at bounding box center [784, 518] width 145 height 50
click at [588, 515] on input "Авиакомпания" at bounding box center [639, 523] width 130 height 25
type input "VietJetair"
click at [865, 709] on b "Сохранить" at bounding box center [886, 707] width 55 height 11
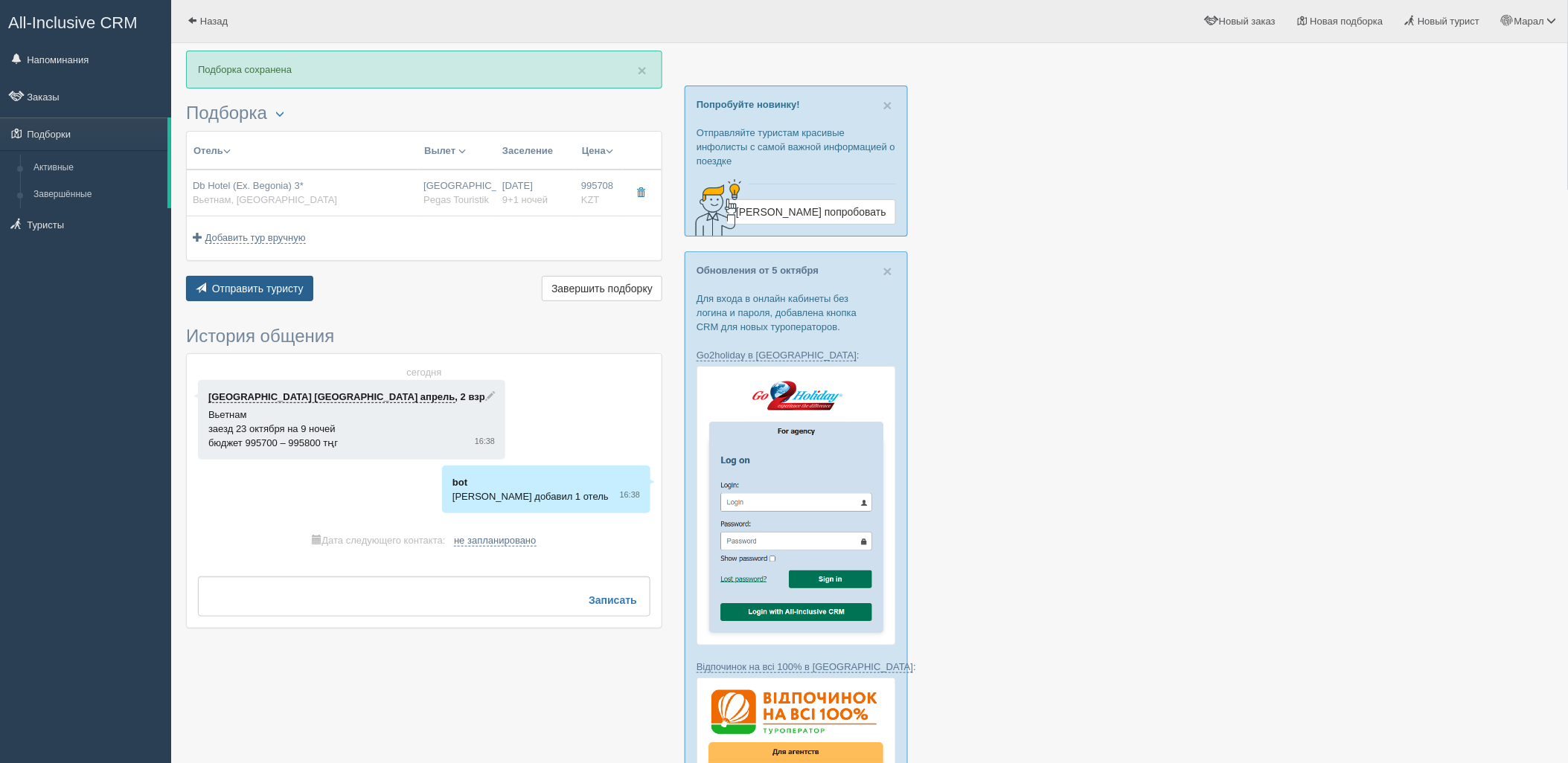
click at [271, 290] on span "Отправить туристу" at bounding box center [257, 288] width 92 height 12
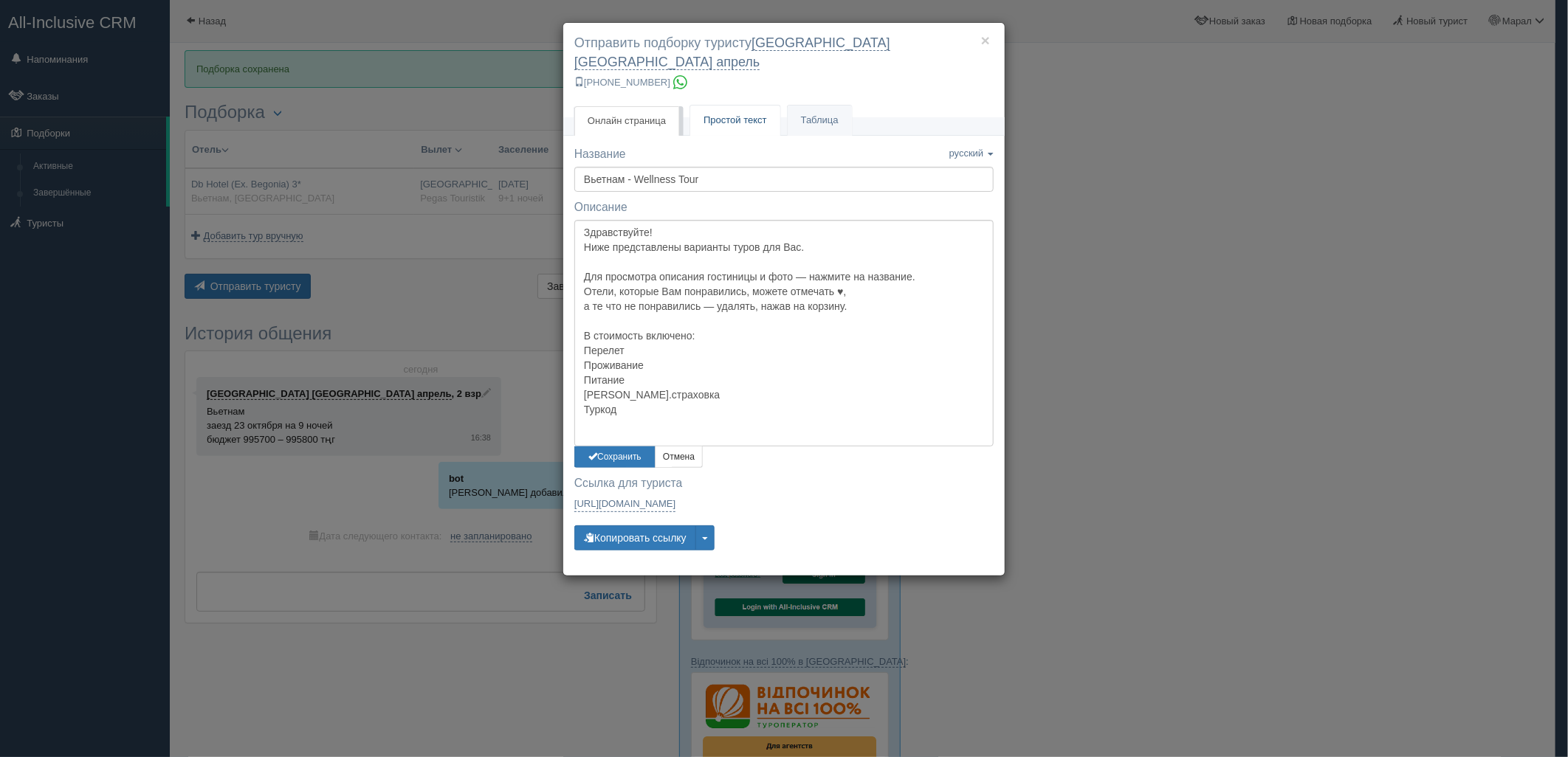
click at [717, 106] on link "Простой текст Текст" at bounding box center [736, 121] width 90 height 31
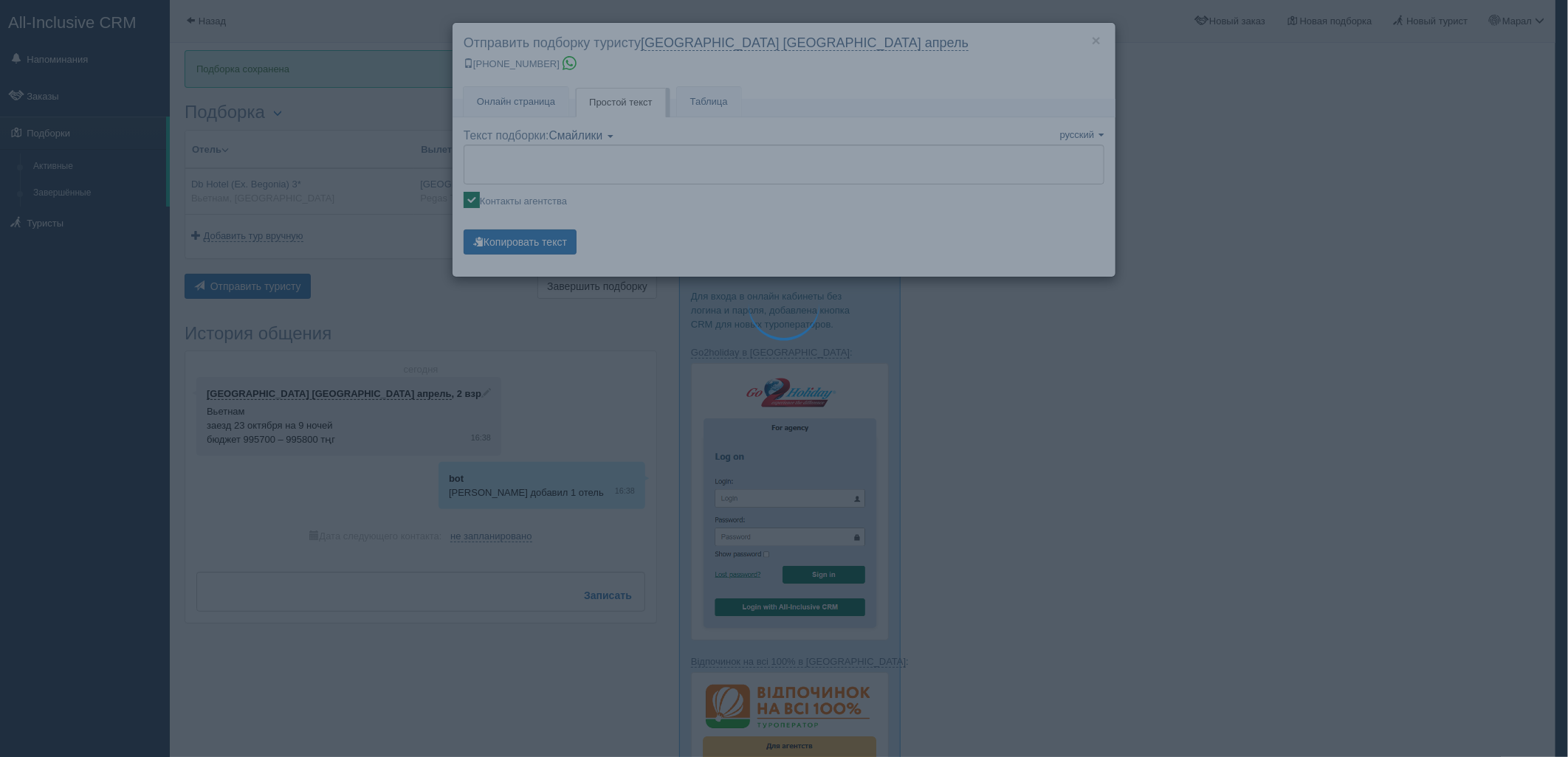
type textarea "🌞 Loremi dolo! Sitametcon Adi elitseddoei temporinc utlabore: 🌎 Etdolor, Magnaa…"
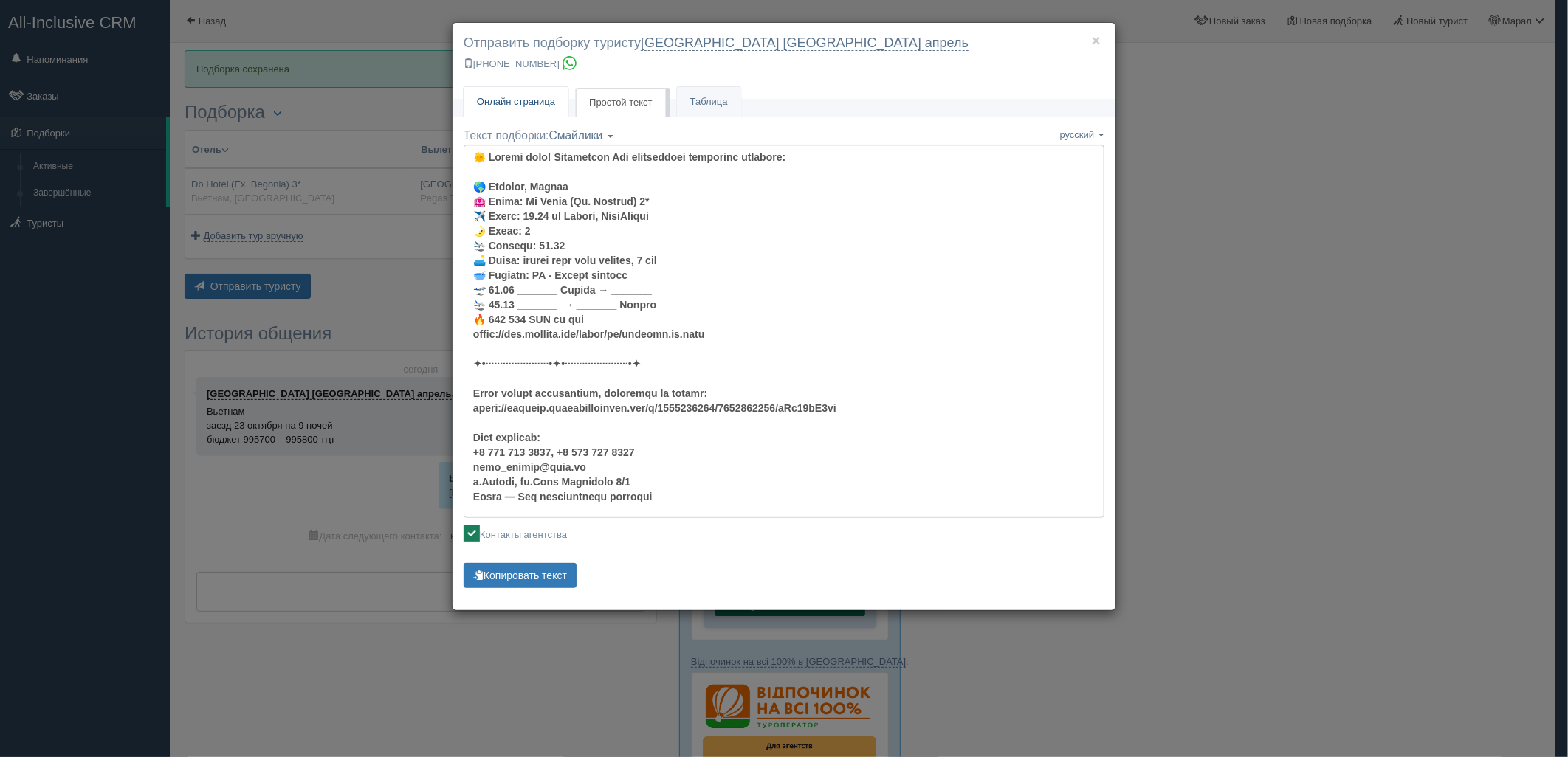
drag, startPoint x: 539, startPoint y: 106, endPoint x: 536, endPoint y: 125, distance: 19.2
click at [539, 108] on link "Онлайн страница Онлайн" at bounding box center [516, 102] width 105 height 31
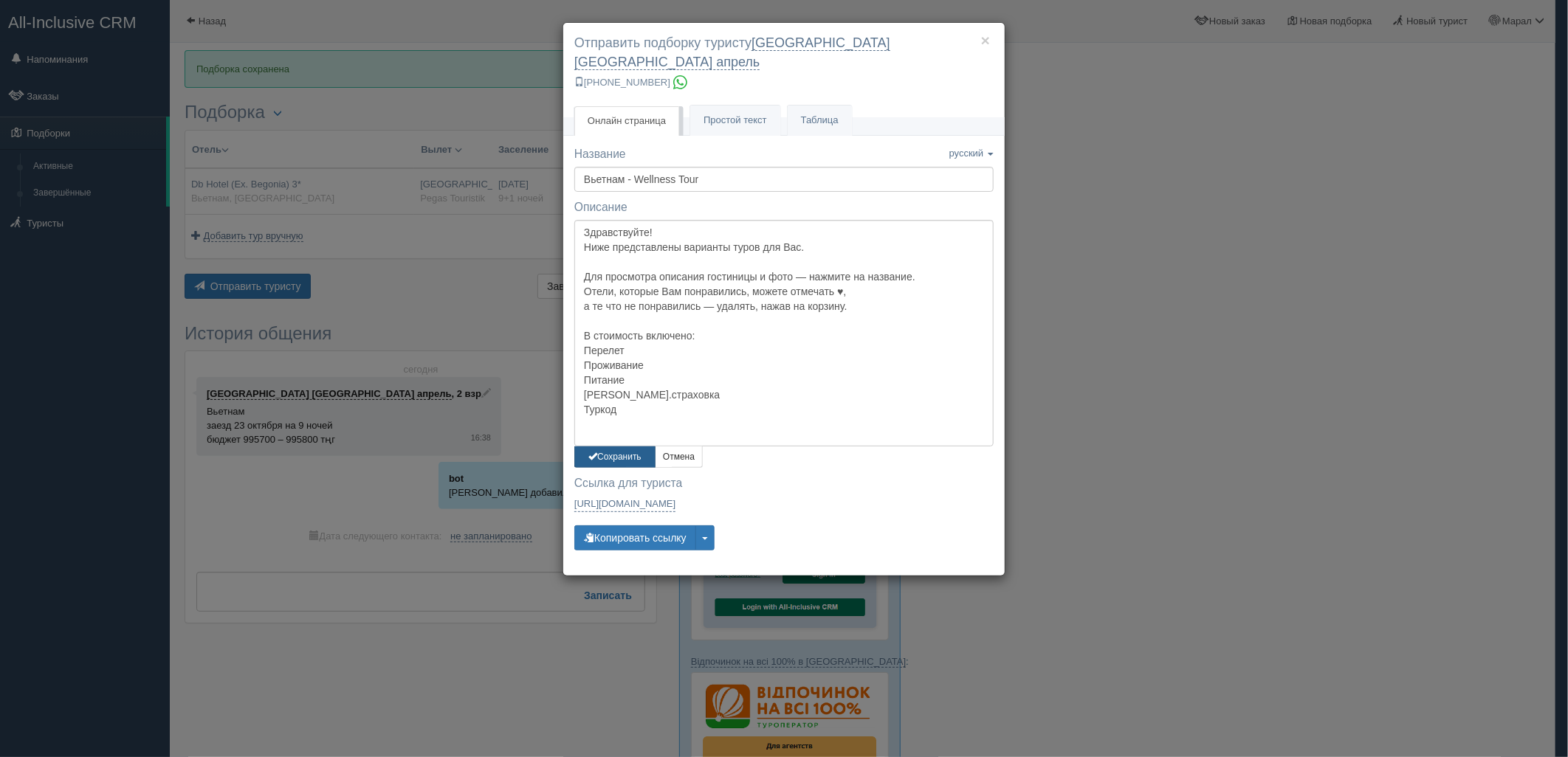
click at [622, 447] on button "Сохранить" at bounding box center [615, 457] width 81 height 21
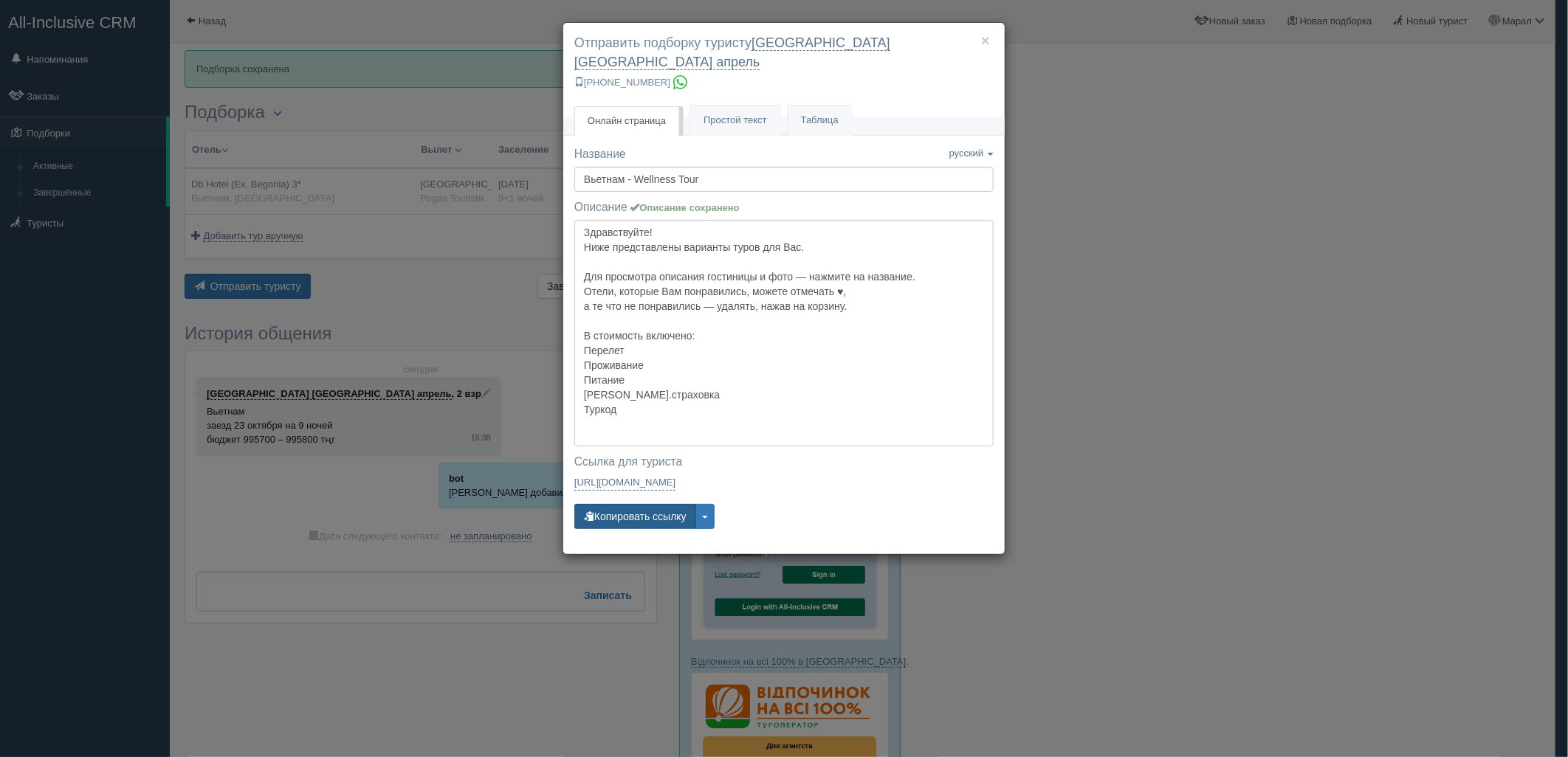
click at [639, 504] on button "Копировать ссылку" at bounding box center [635, 516] width 122 height 25
